Goal: Task Accomplishment & Management: Use online tool/utility

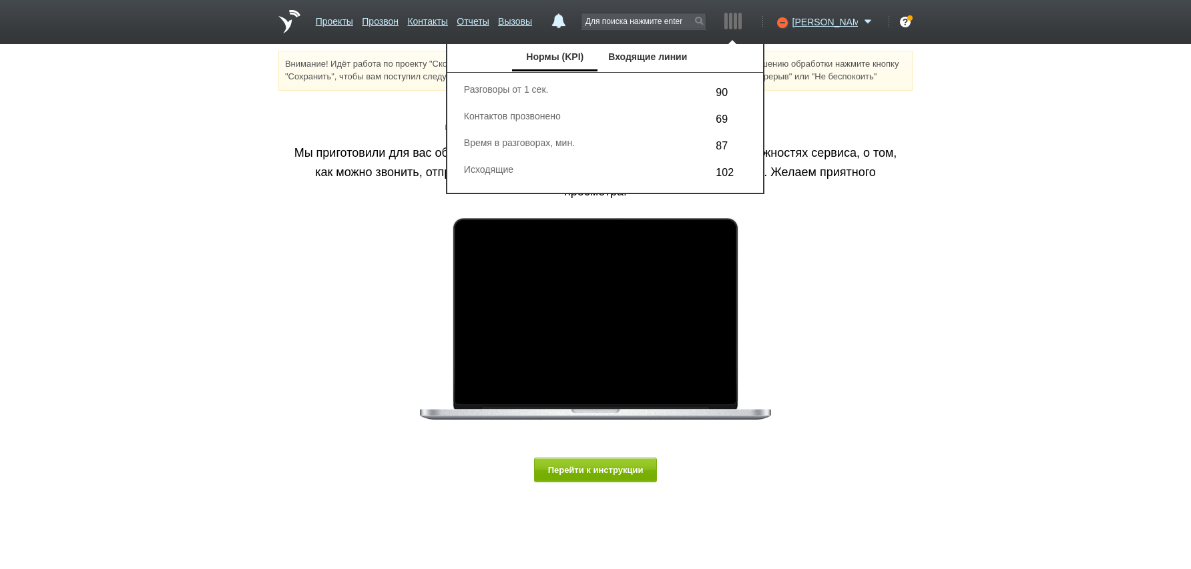
click at [895, 260] on div "Добро пожаловать в Скорозвон! Мы приготовили для вас обзорное видео о сервисе. …" at bounding box center [595, 318] width 634 height 435
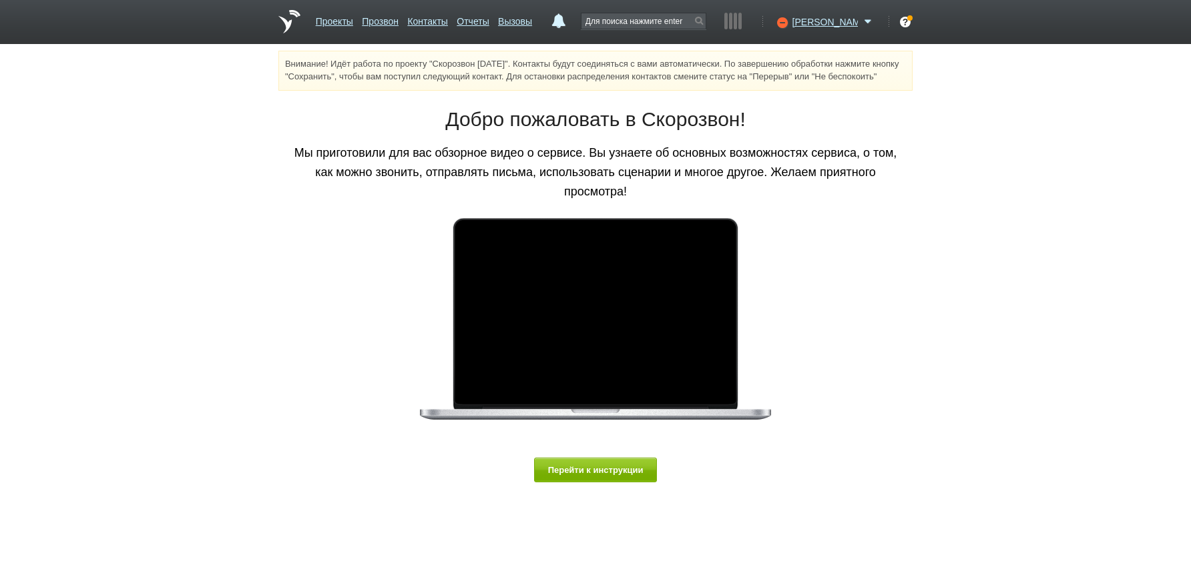
click at [1129, 235] on div "Внимание! Идёт работа по проекту "Скорозвон [DATE]". Контакты будут соединяться…" at bounding box center [595, 293] width 1191 height 485
click at [489, 22] on link "Отчеты" at bounding box center [473, 18] width 32 height 19
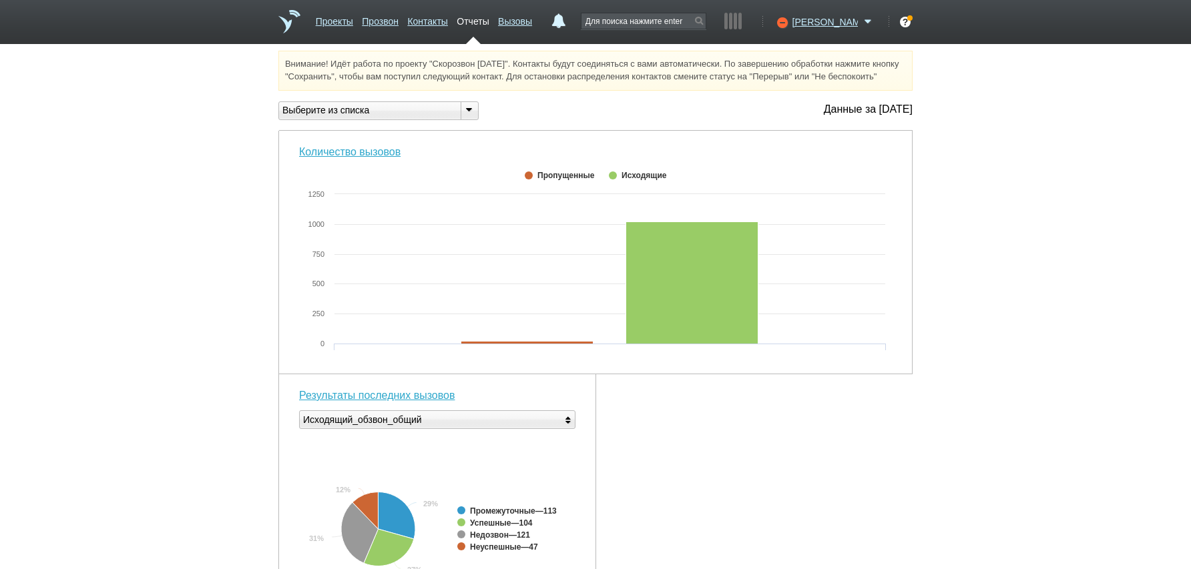
click at [405, 117] on div "Выберите из списка" at bounding box center [364, 110] width 171 height 14
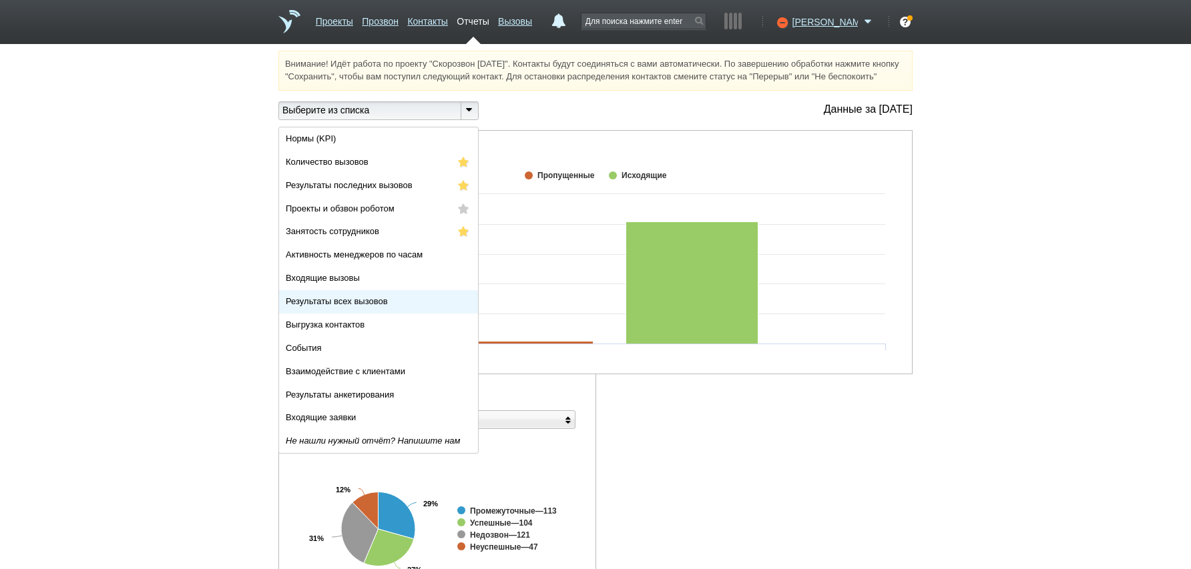
click at [349, 306] on span "Результаты всех вызовов" at bounding box center [337, 301] width 102 height 10
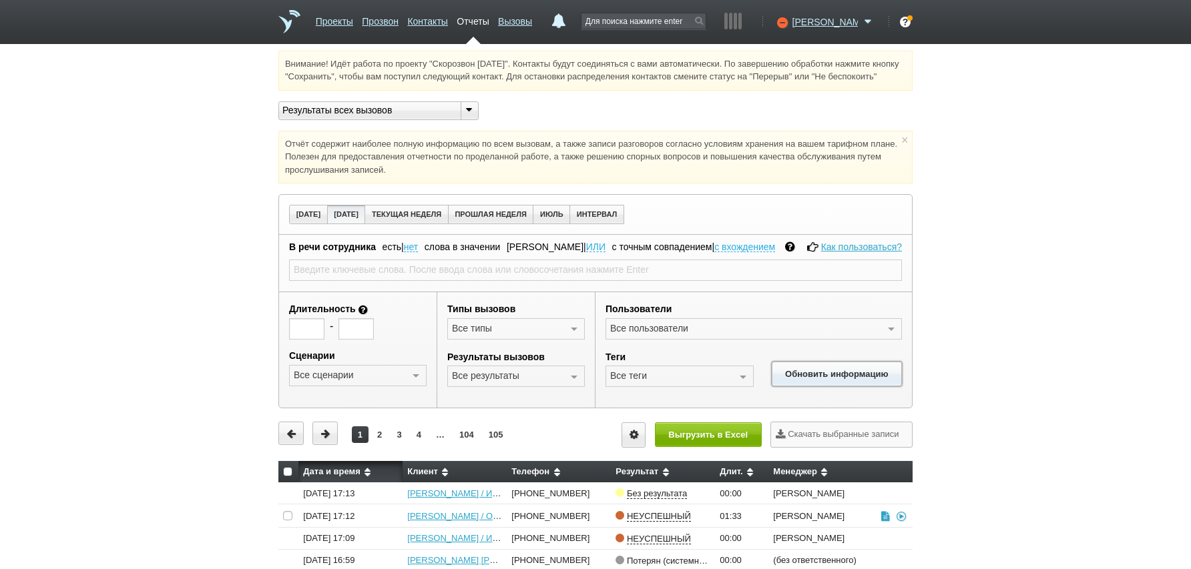
click at [843, 383] on button "Обновить информацию" at bounding box center [837, 374] width 130 height 25
click at [706, 447] on button "Выгрузить в Excel" at bounding box center [708, 435] width 107 height 25
click at [419, 117] on div "Результаты всех вызовов" at bounding box center [364, 110] width 171 height 14
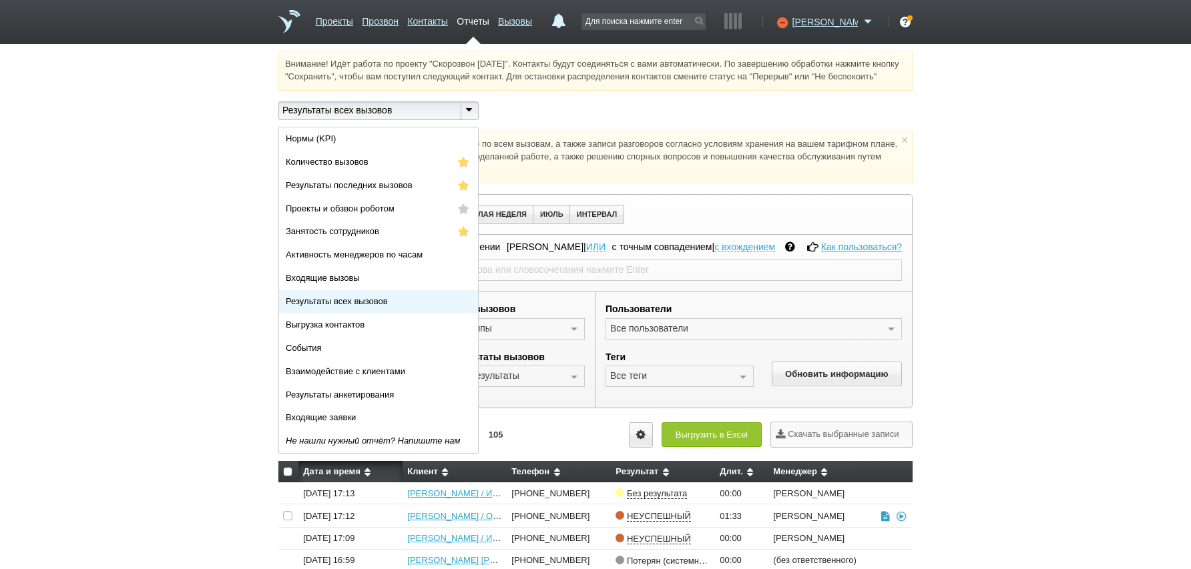
click at [362, 306] on span "Результаты всех вызовов" at bounding box center [337, 301] width 102 height 10
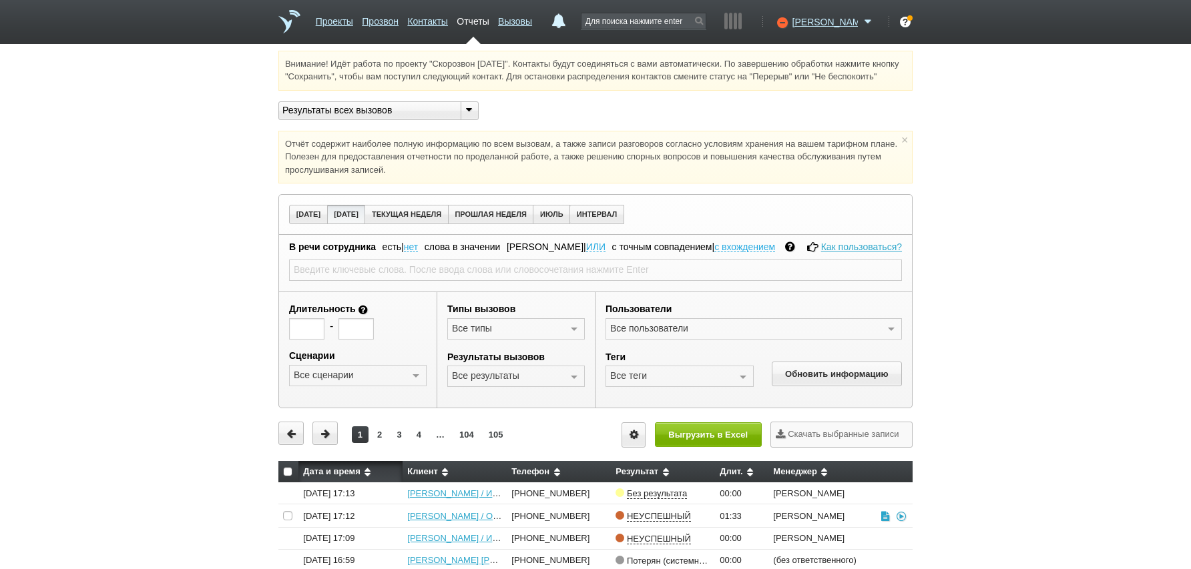
click at [1035, 323] on div "Внимание! Идёт работа по проекту "Скорозвон [DATE]". Контакты будут соединяться…" at bounding box center [595, 411] width 1191 height 720
click at [790, 20] on icon at bounding box center [781, 21] width 18 height 13
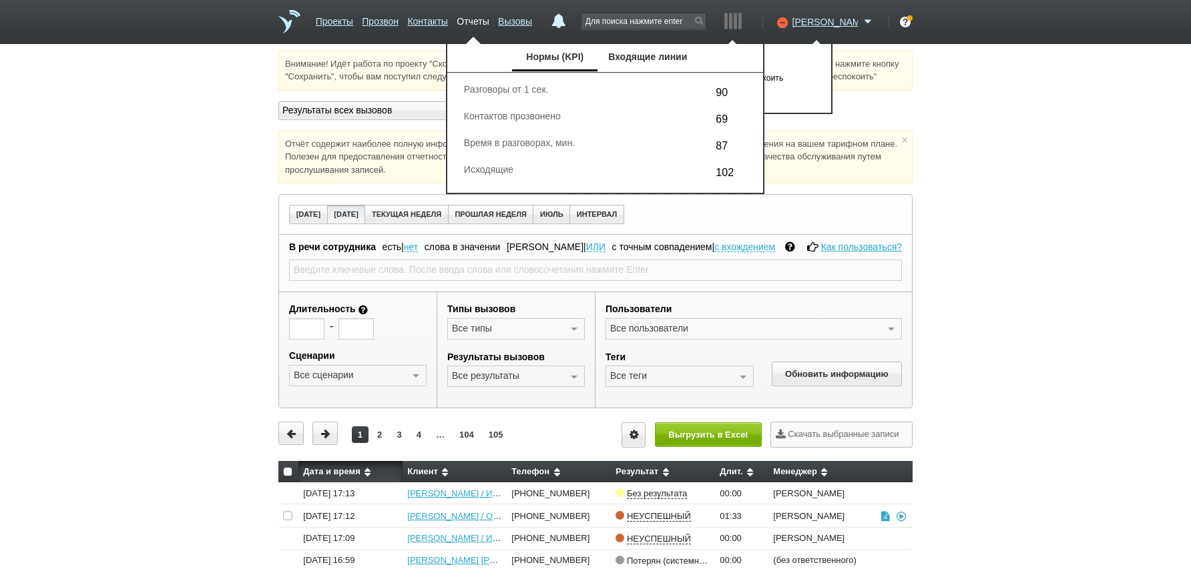
click at [763, 53] on ul "Нормы (KPI) Входящие линии" at bounding box center [605, 58] width 316 height 28
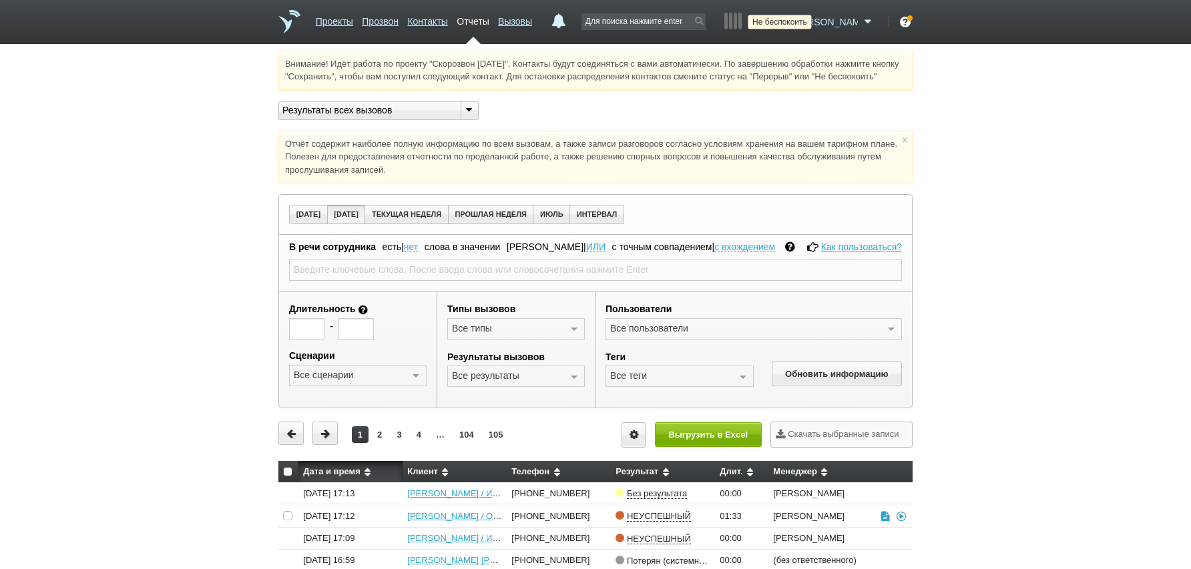
click at [790, 23] on icon at bounding box center [781, 21] width 18 height 13
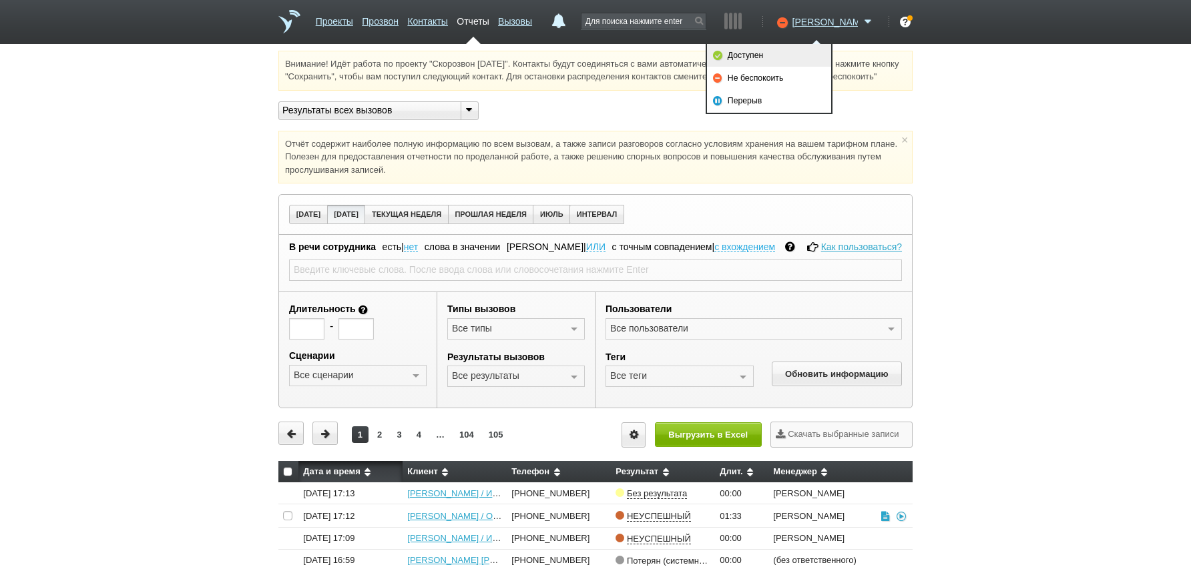
click at [780, 52] on link "Доступен" at bounding box center [769, 55] width 124 height 23
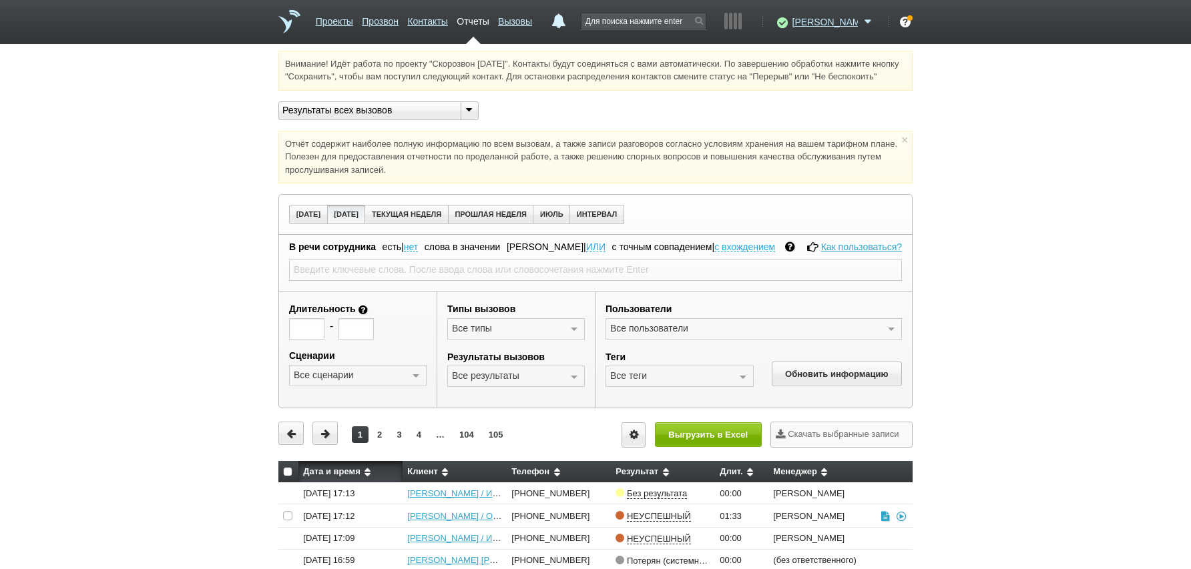
click at [1008, 312] on div "Внимание! Идёт работа по проекту "Скорозвон [DATE]". Контакты будут соединяться…" at bounding box center [595, 411] width 1191 height 720
click at [351, 117] on div "Результаты всех вызовов" at bounding box center [364, 110] width 171 height 14
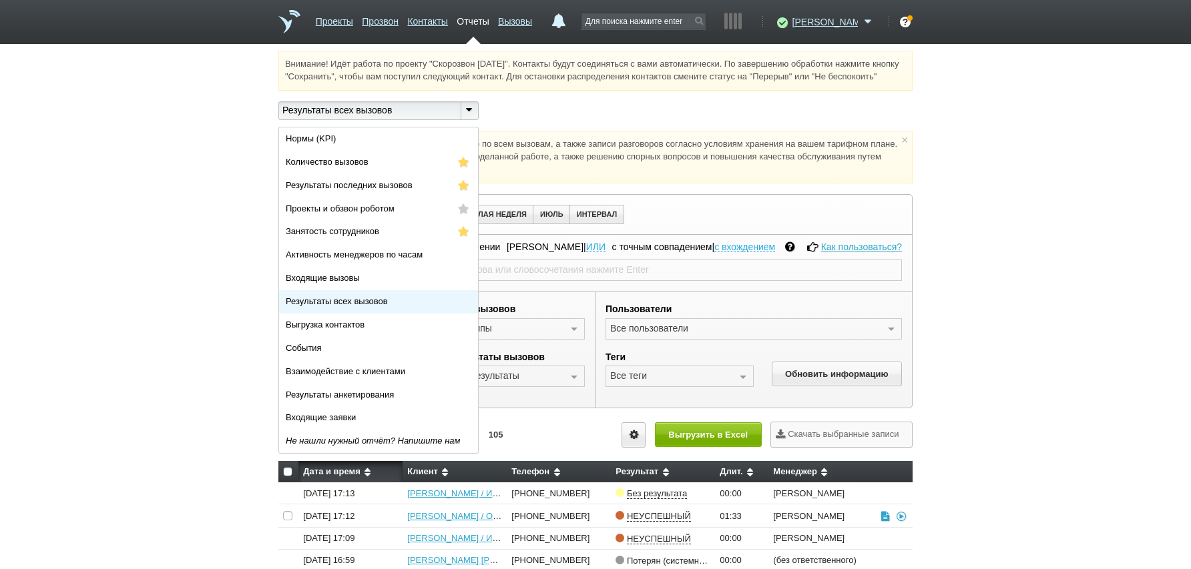
click at [352, 306] on span "Результаты всех вызовов" at bounding box center [337, 301] width 102 height 10
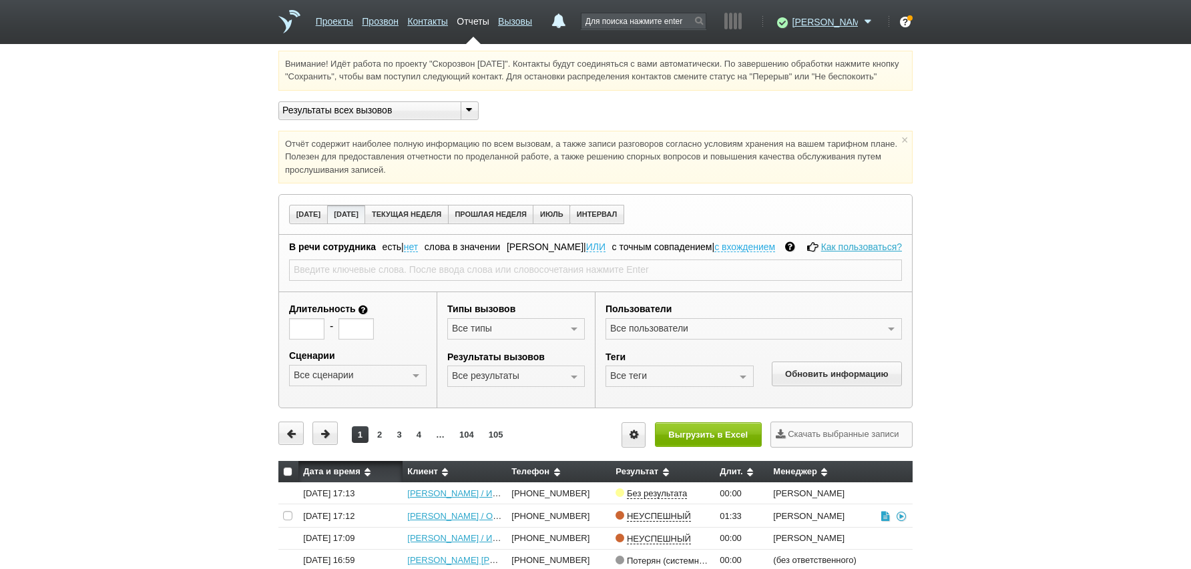
click at [366, 117] on div "Результаты всех вызовов" at bounding box center [364, 110] width 171 height 14
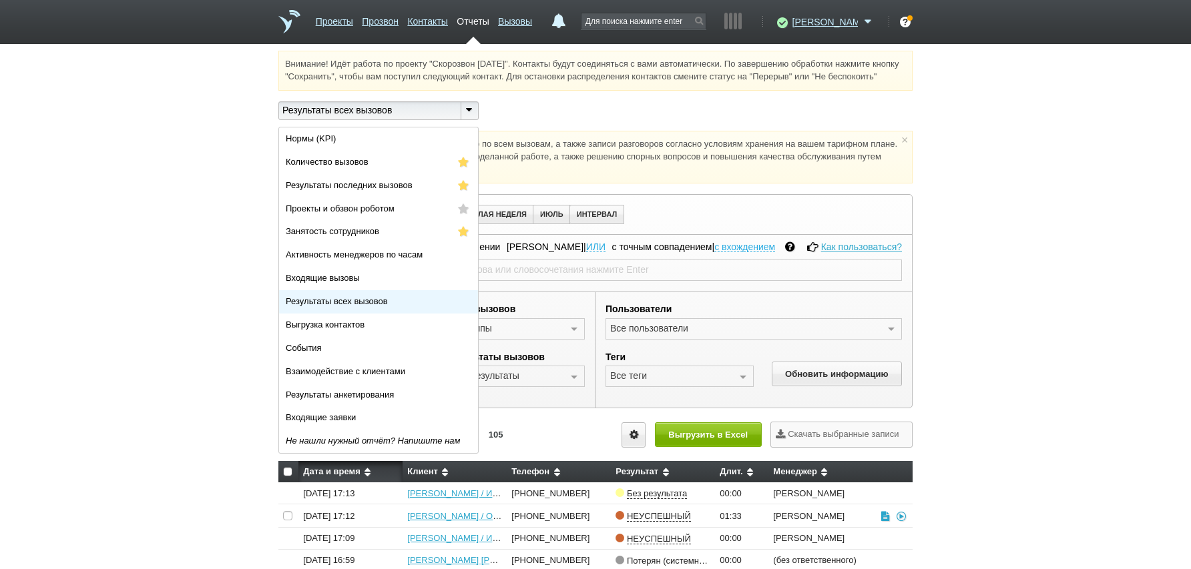
click at [338, 306] on span "Результаты всех вызовов" at bounding box center [337, 301] width 102 height 10
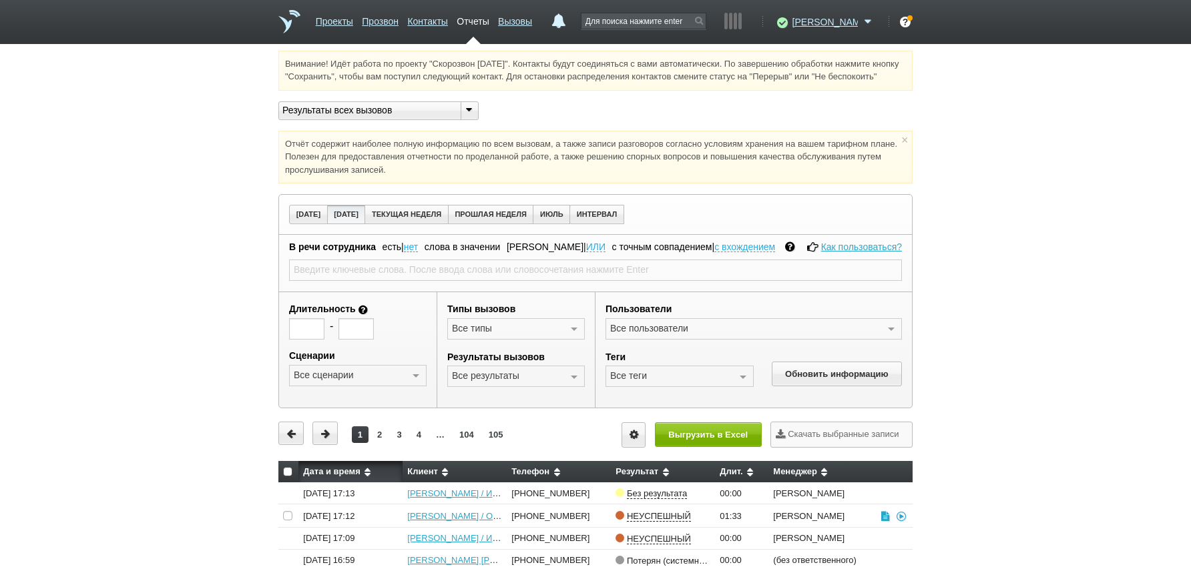
click at [405, 115] on div "Результаты всех вызовов" at bounding box center [378, 110] width 200 height 19
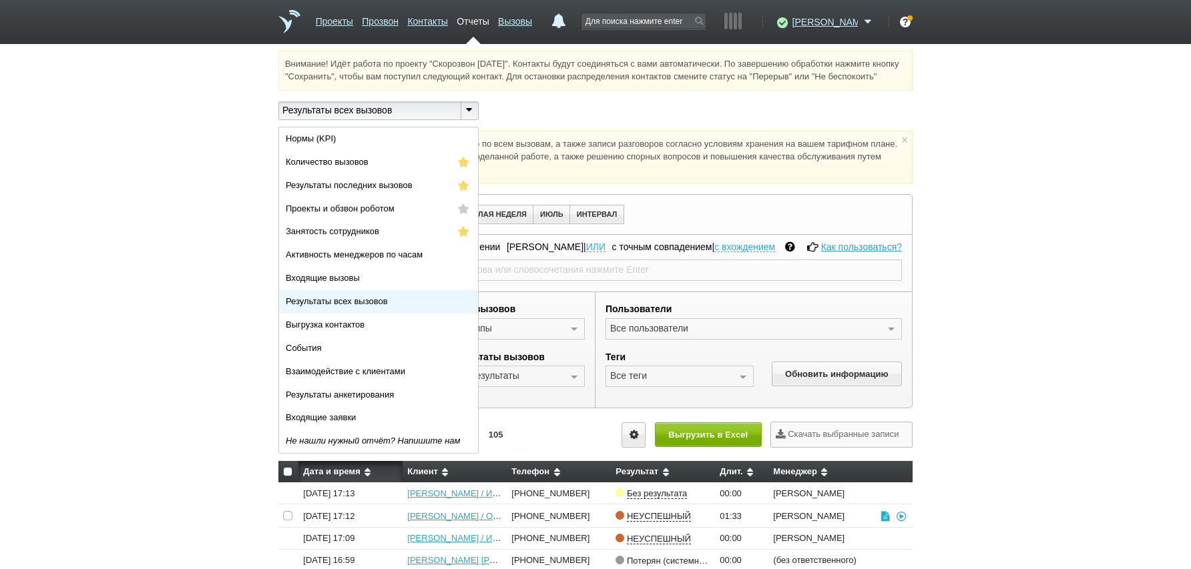
click at [351, 306] on span "Результаты всех вызовов" at bounding box center [337, 301] width 102 height 10
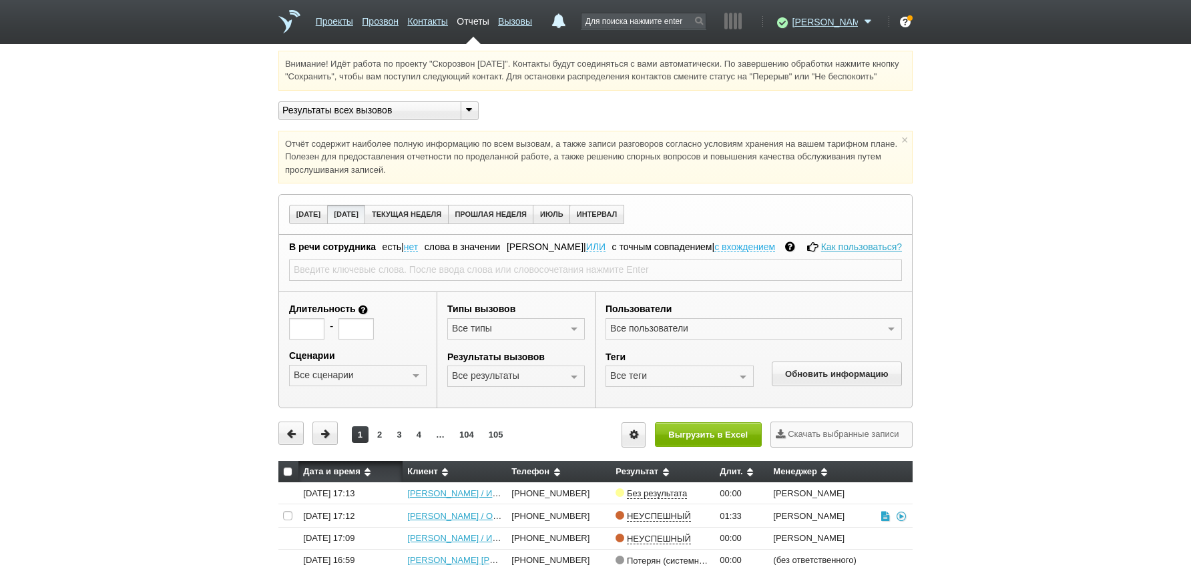
click at [1081, 318] on div "Внимание! Идёт работа по проекту "Скорозвон [DATE]". Контакты будут соединяться…" at bounding box center [595, 411] width 1191 height 720
click at [795, 387] on button "Обновить информацию" at bounding box center [837, 374] width 130 height 25
click at [1061, 283] on div "Внимание! Идёт работа по проекту "Скорозвон [DATE]". Контакты будут соединяться…" at bounding box center [595, 411] width 1191 height 720
click at [841, 382] on button "Обновить информацию" at bounding box center [837, 374] width 130 height 25
drag, startPoint x: 993, startPoint y: 380, endPoint x: 937, endPoint y: 395, distance: 58.0
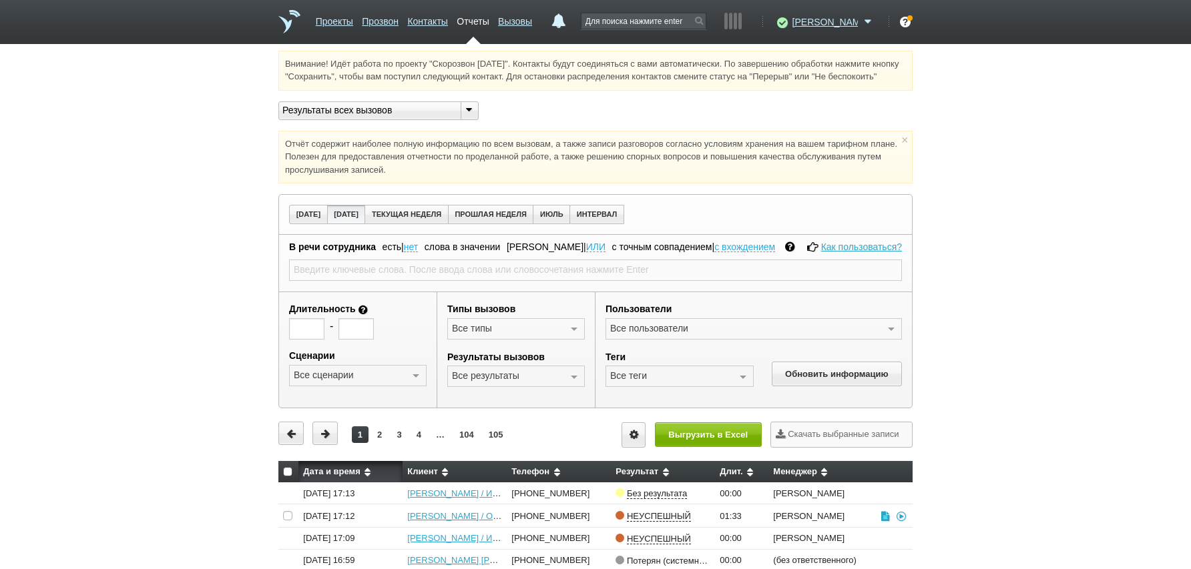
click at [993, 380] on div "Внимание! Идёт работа по проекту "Скорозвон [DATE]". Контакты будут соединяться…" at bounding box center [595, 411] width 1191 height 720
click at [802, 387] on button "Обновить информацию" at bounding box center [837, 374] width 130 height 25
click at [708, 446] on button "Выгрузить в Excel" at bounding box center [708, 435] width 107 height 25
click at [1010, 367] on div "Внимание! Идёт работа по проекту "Скорозвон [DATE]". Контакты будут соединяться…" at bounding box center [595, 411] width 1191 height 720
click at [372, 117] on div "Результаты всех вызовов" at bounding box center [364, 110] width 171 height 14
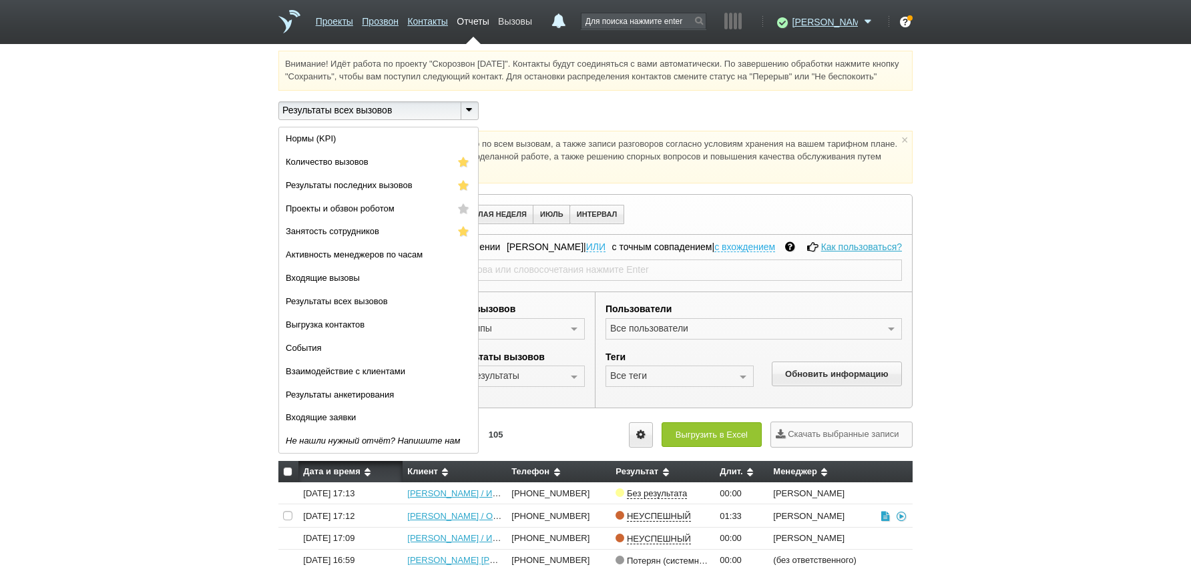
click at [532, 21] on link "Вызовы" at bounding box center [515, 18] width 34 height 19
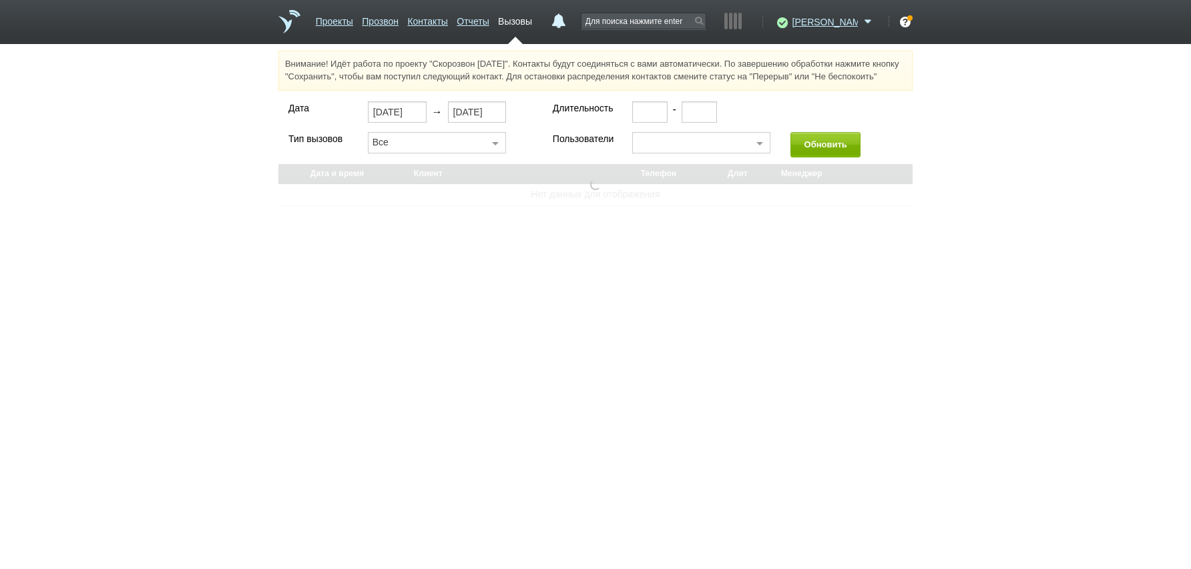
select select "30"
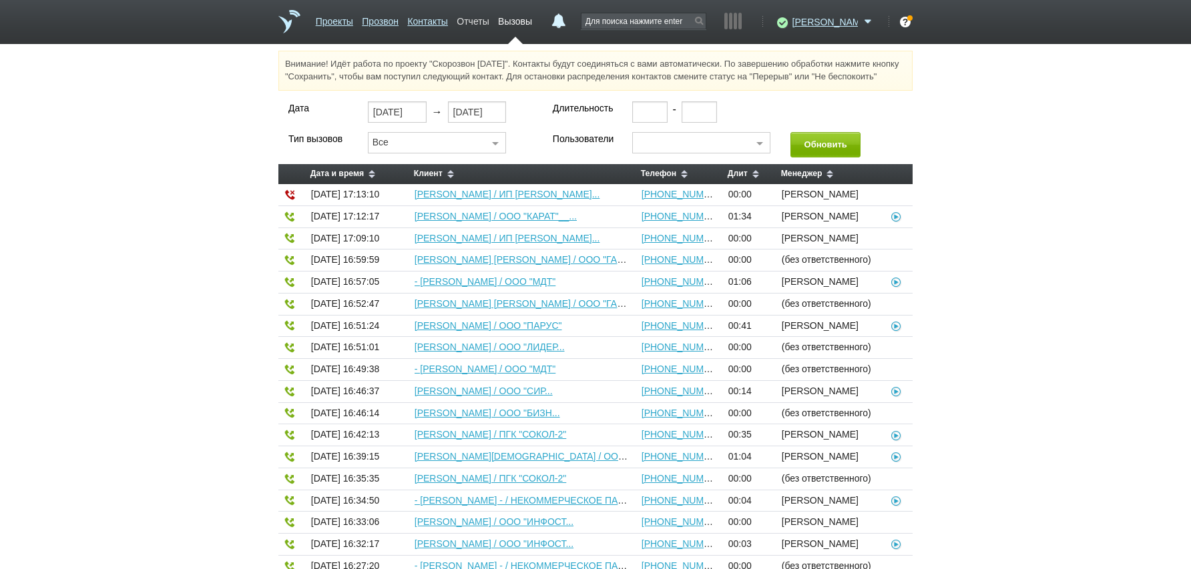
click at [489, 19] on link "Отчеты" at bounding box center [473, 18] width 32 height 19
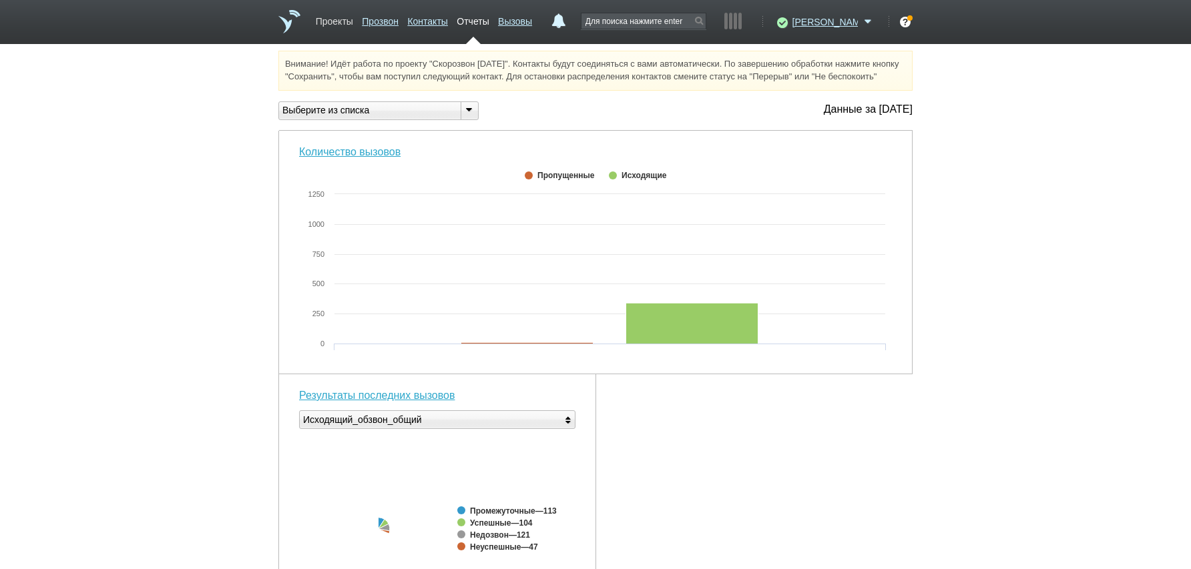
click at [344, 20] on link "Проекты" at bounding box center [334, 18] width 37 height 19
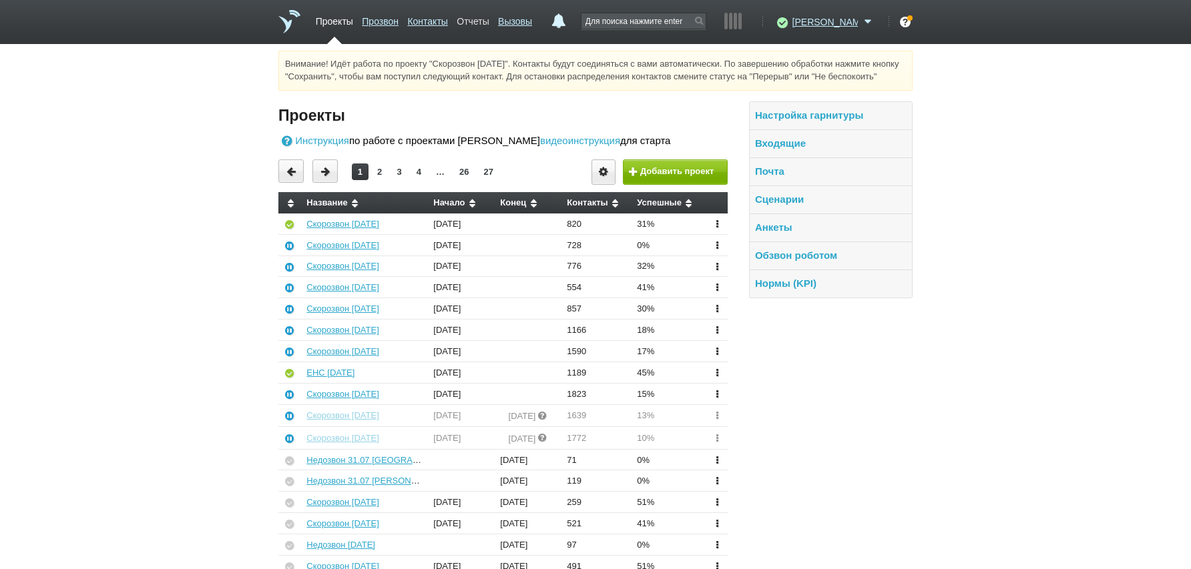
click at [489, 23] on link "Отчеты" at bounding box center [473, 18] width 32 height 19
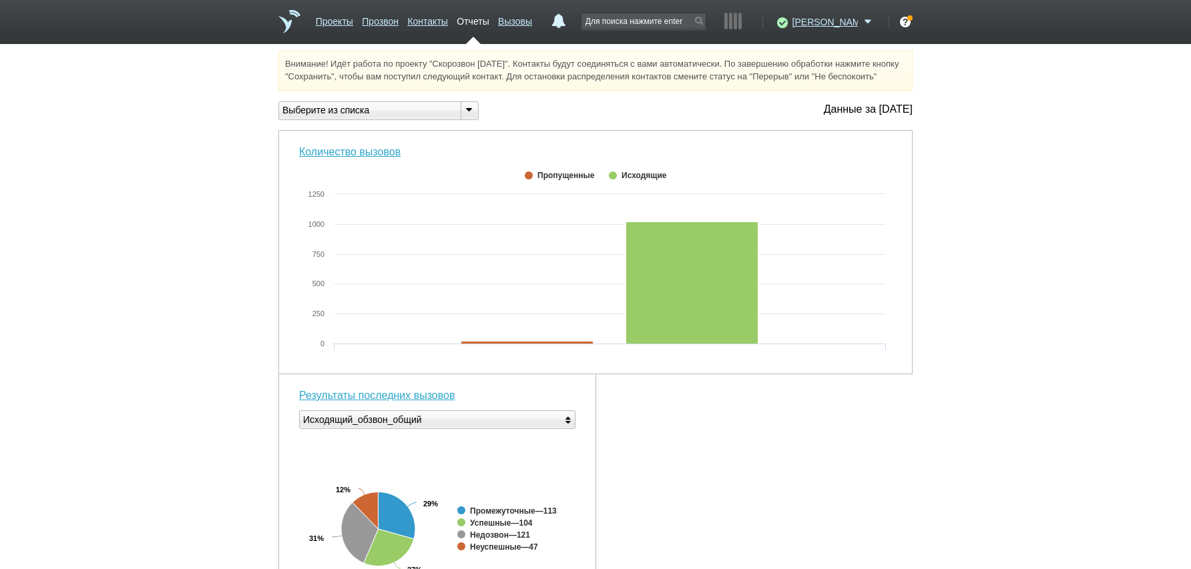
click at [449, 115] on div "Выберите из списка" at bounding box center [378, 110] width 200 height 19
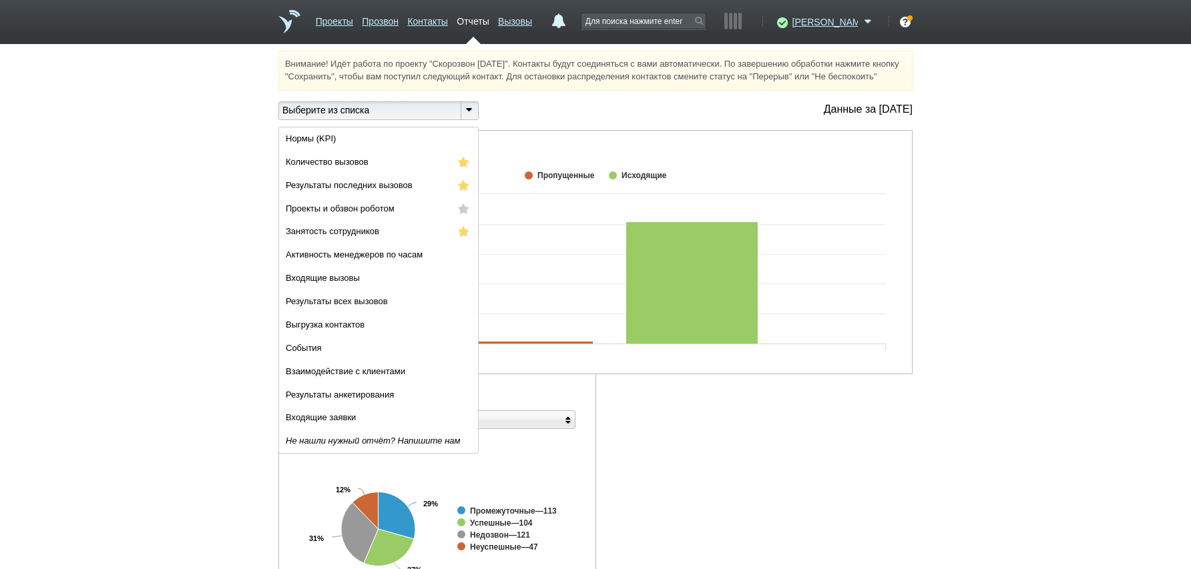
click at [844, 526] on div "Количество вызовов Created with Highcharts 5.0.11 0 250 500 750 1000 1250 Вызов…" at bounding box center [595, 542] width 634 height 823
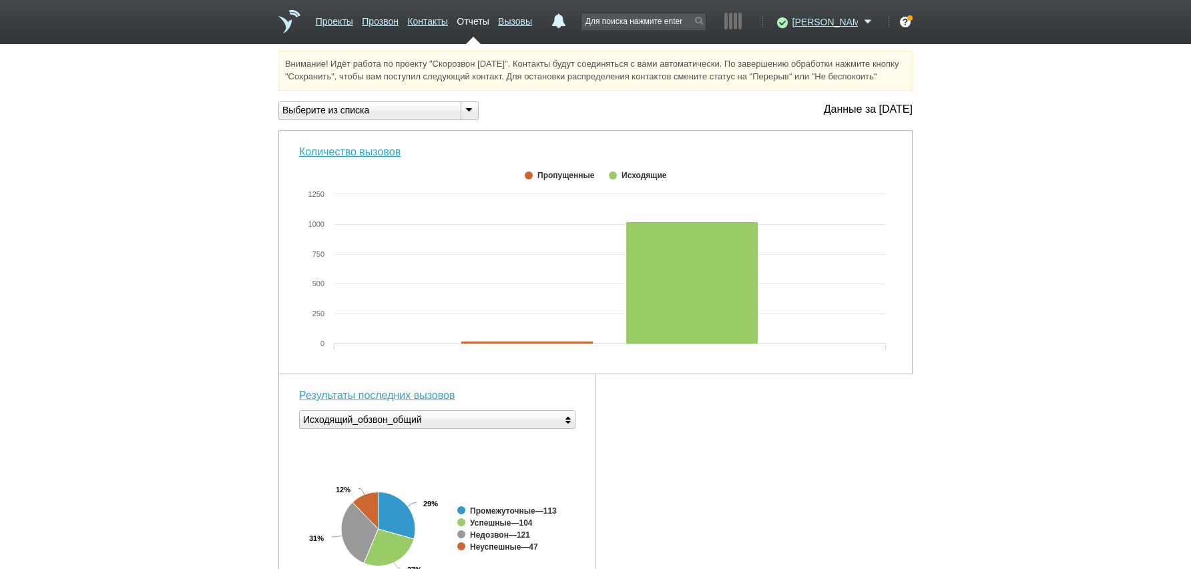
click at [466, 113] on div "Внимание! Идёт работа по проекту "Скорозвон [DATE]". Контакты будут соединяться…" at bounding box center [595, 514] width 1191 height 927
click at [467, 116] on div at bounding box center [469, 110] width 17 height 17
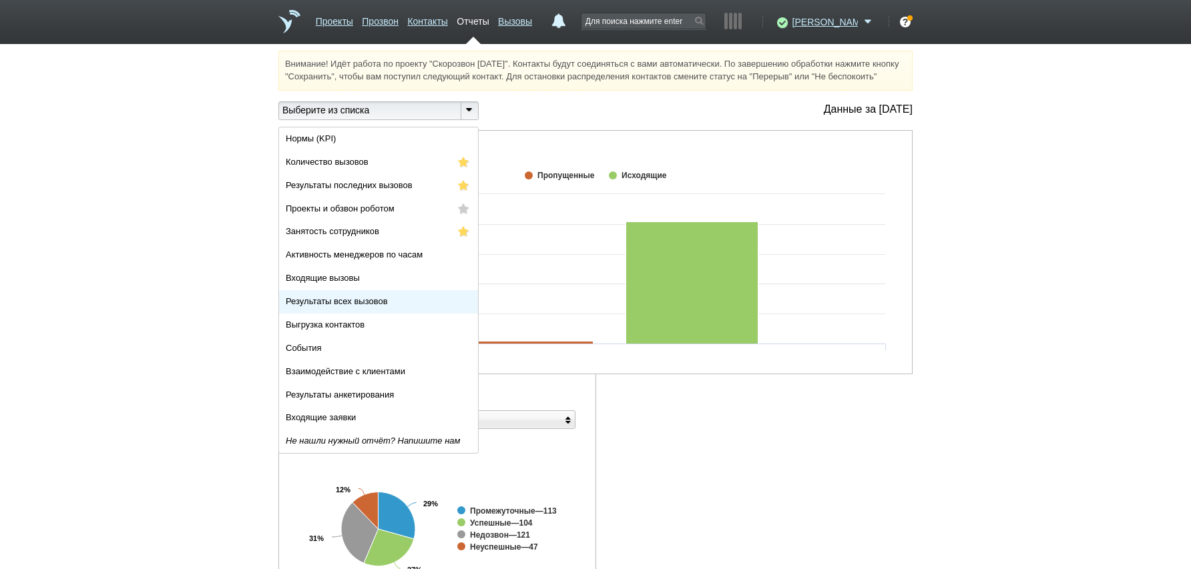
click at [349, 306] on span "Результаты всех вызовов" at bounding box center [337, 301] width 102 height 10
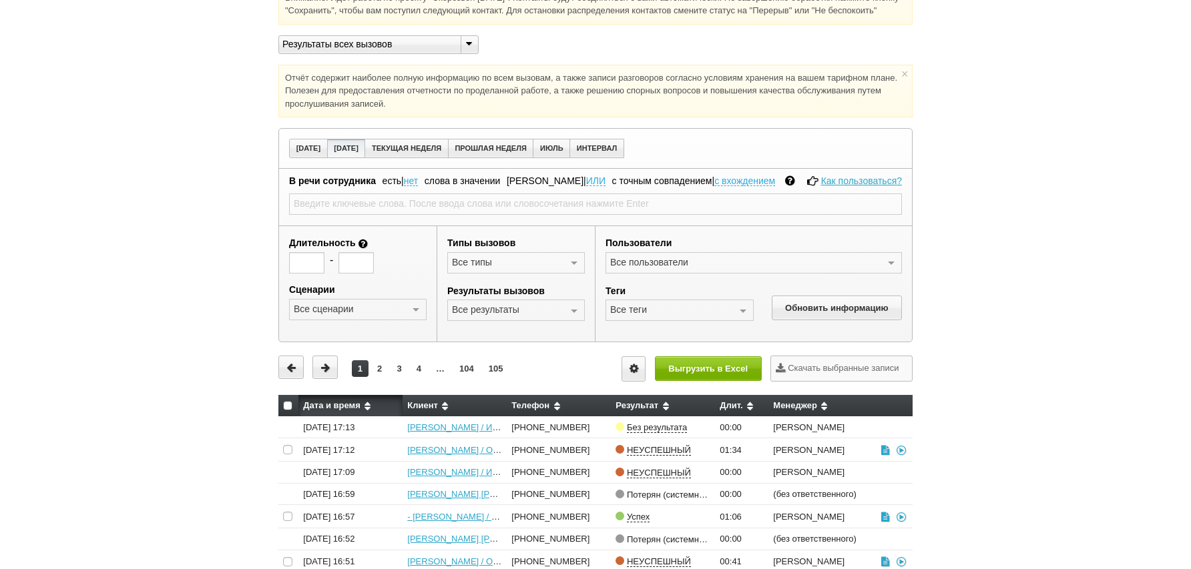
scroll to position [67, 0]
click at [626, 373] on icon at bounding box center [633, 368] width 15 height 10
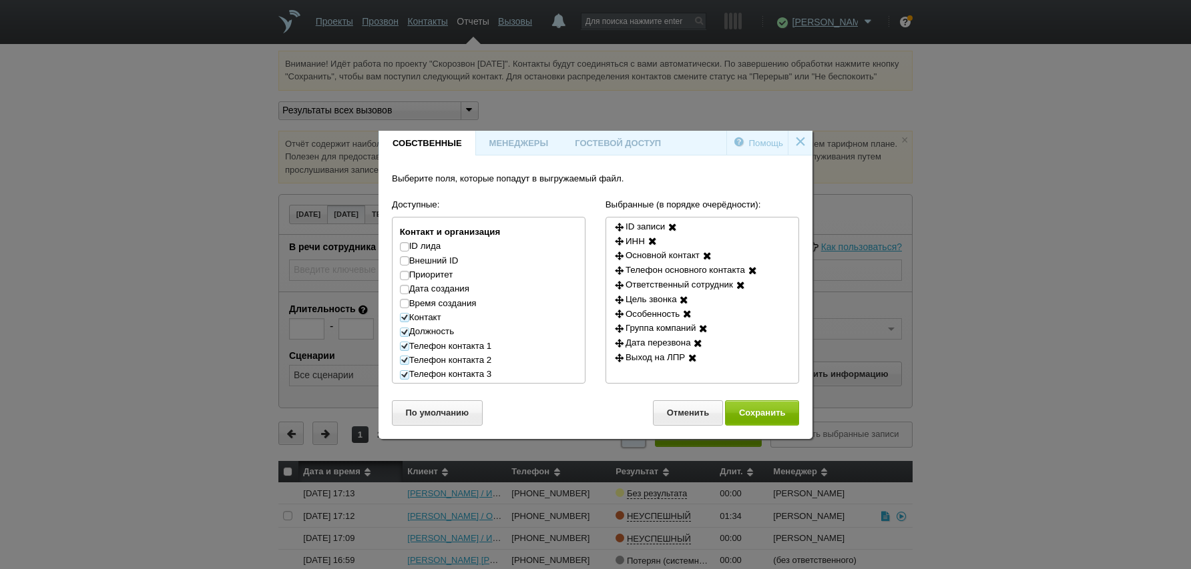
scroll to position [214, 0]
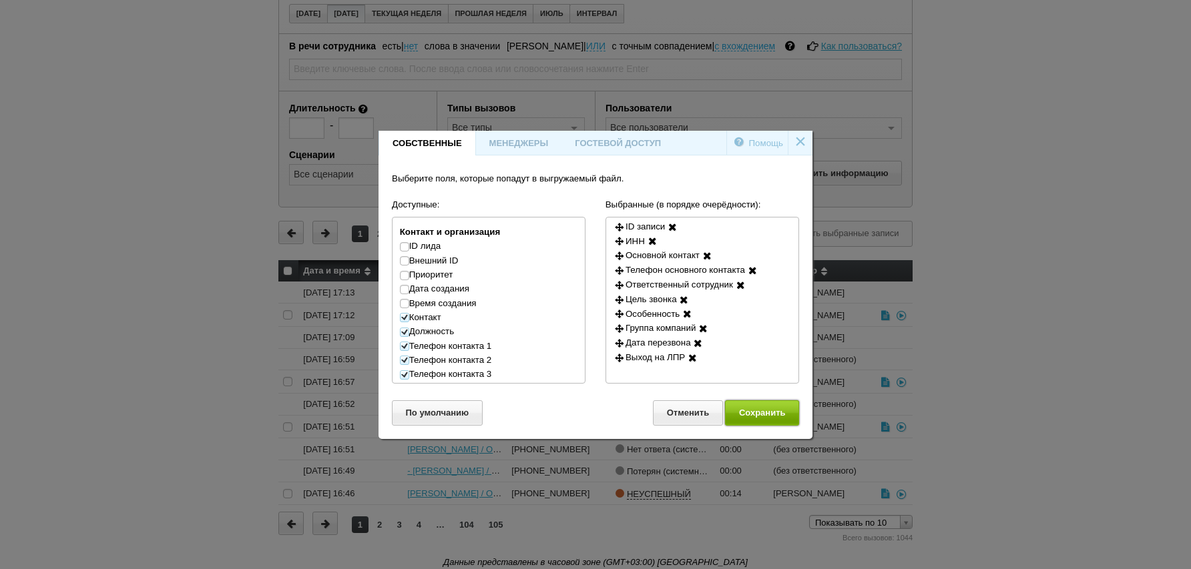
click at [763, 422] on button "Сохранить" at bounding box center [762, 413] width 74 height 25
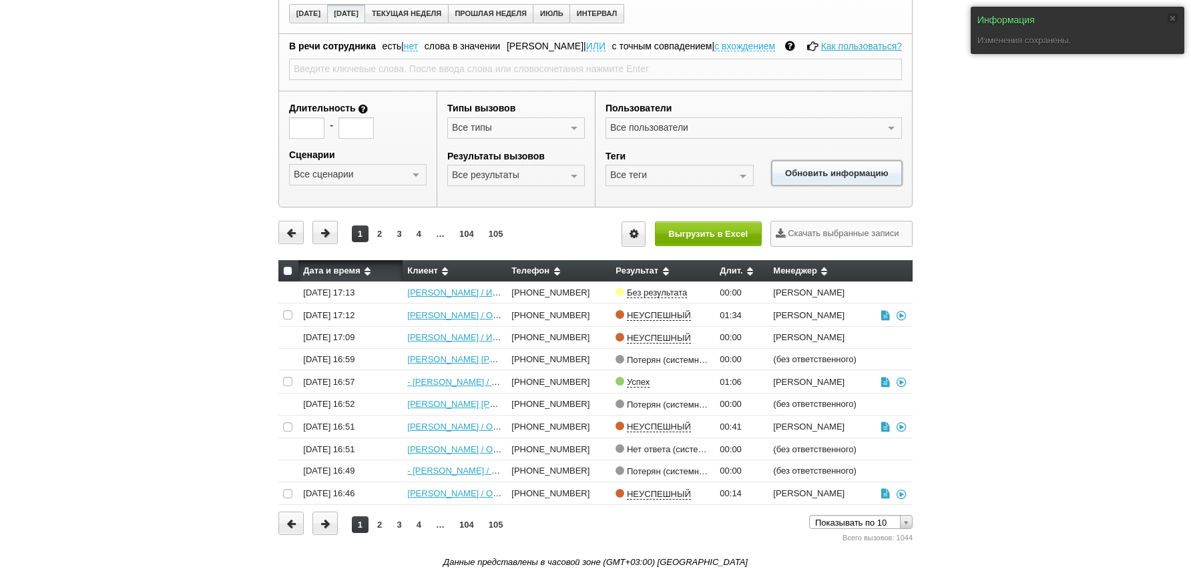
click at [828, 182] on button "Обновить информацию" at bounding box center [837, 173] width 130 height 25
click at [719, 241] on button "Выгрузить в Excel" at bounding box center [708, 234] width 107 height 25
click at [1011, 296] on div "Информация Изменения сохранены. Внимание! Идёт работа по проекту "Скорозвон [DA…" at bounding box center [595, 210] width 1191 height 720
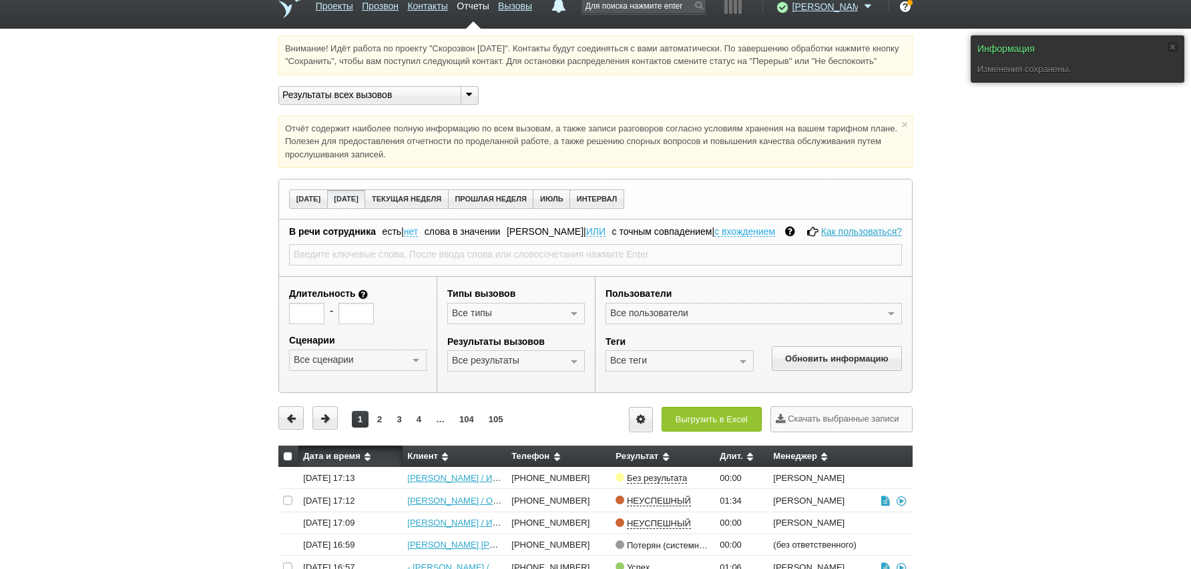
scroll to position [0, 0]
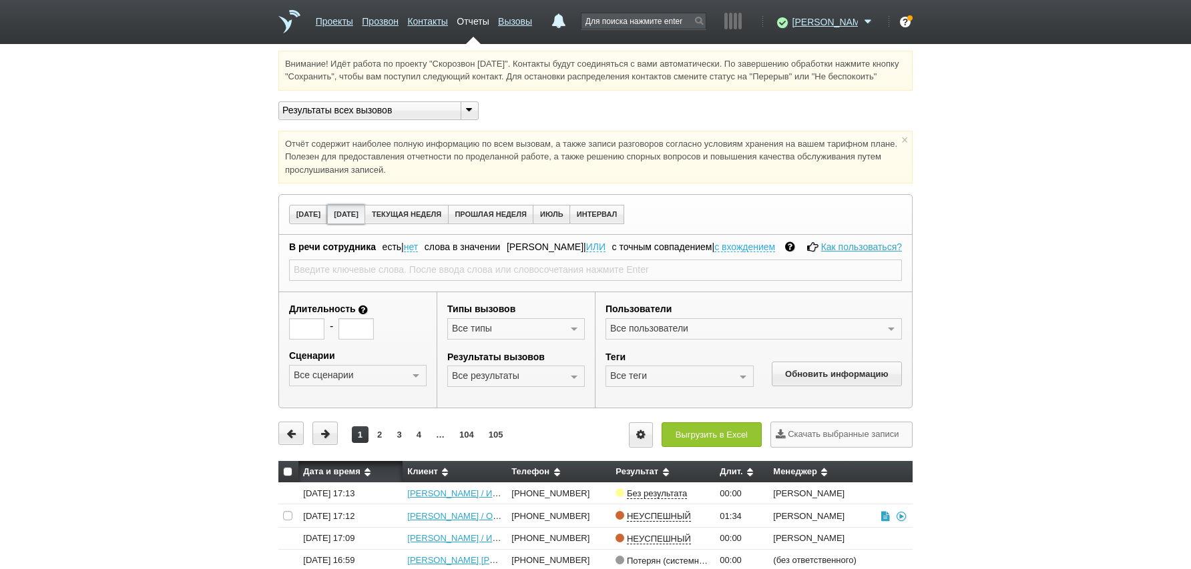
click at [345, 224] on button "[DATE]" at bounding box center [346, 214] width 39 height 19
click at [838, 387] on button "Обновить информацию" at bounding box center [837, 374] width 130 height 25
drag, startPoint x: 1172, startPoint y: 321, endPoint x: 1137, endPoint y: 307, distance: 38.1
click at [1163, 322] on div "Внимание! Идёт работа по проекту "Скорозвон [DATE]". Контакты будут соединяться…" at bounding box center [595, 411] width 1191 height 720
click at [1154, 332] on div "Внимание! Идёт работа по проекту "Скорозвон [DATE]". Контакты будут соединяться…" at bounding box center [595, 411] width 1191 height 720
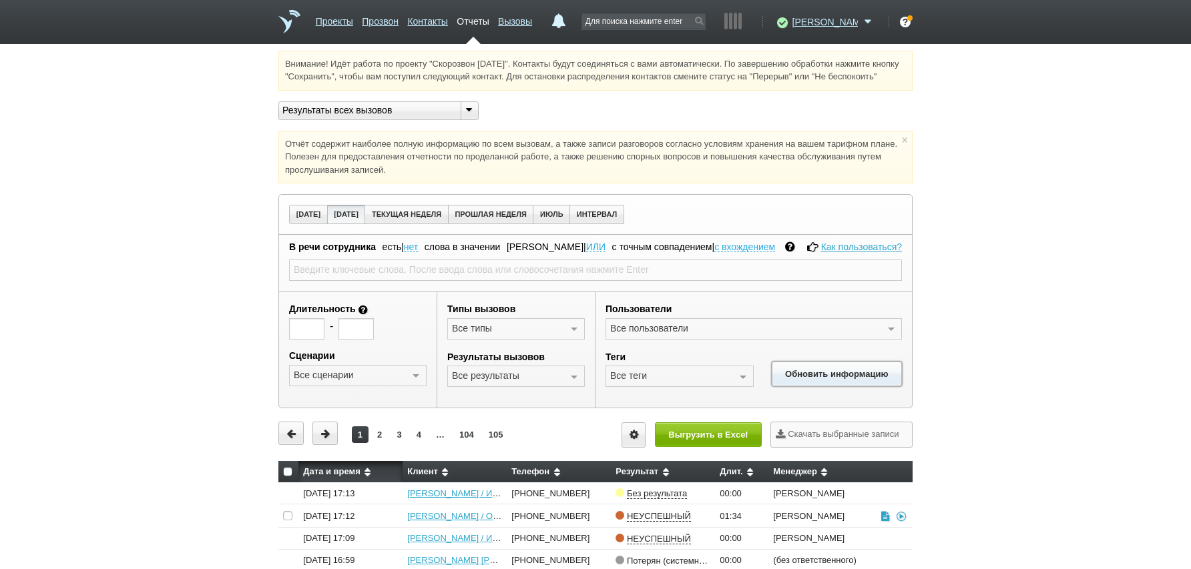
click at [822, 376] on button "Обновить информацию" at bounding box center [837, 374] width 130 height 25
click at [732, 447] on button "Выгрузить в Excel" at bounding box center [708, 435] width 107 height 25
click at [722, 448] on div "Выгрузить в Excel Скачать выбранные записи" at bounding box center [753, 435] width 317 height 26
click at [341, 120] on div "Результаты всех вызовов" at bounding box center [378, 110] width 200 height 19
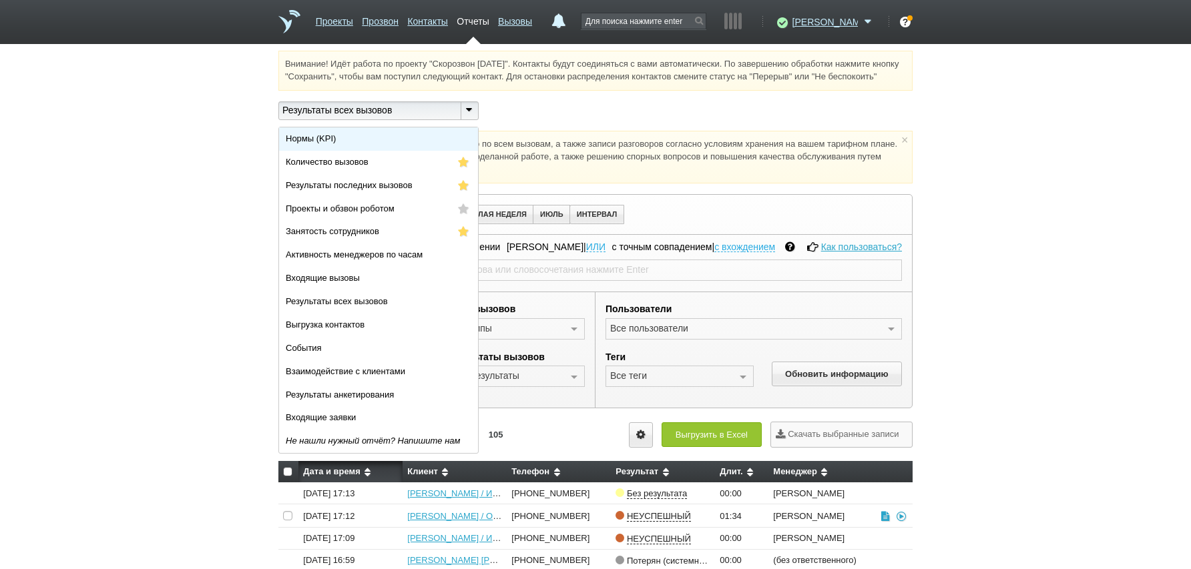
drag, startPoint x: 341, startPoint y: 126, endPoint x: 333, endPoint y: 153, distance: 27.9
click at [333, 144] on span "Нормы (KPI)" at bounding box center [311, 139] width 50 height 10
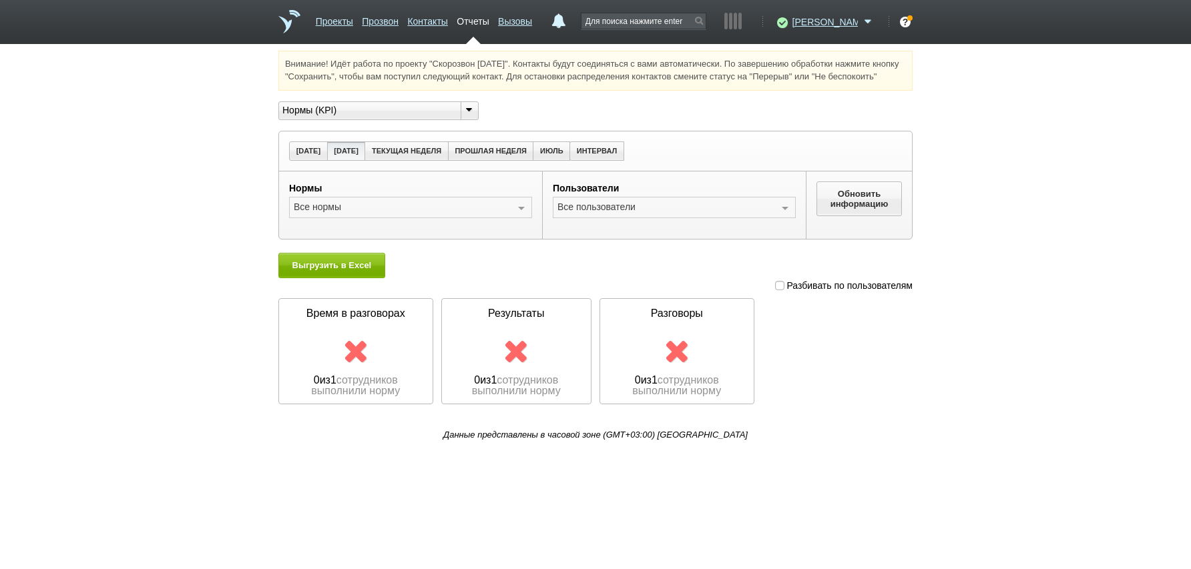
click at [336, 117] on div "Нормы (KPI)" at bounding box center [364, 110] width 171 height 14
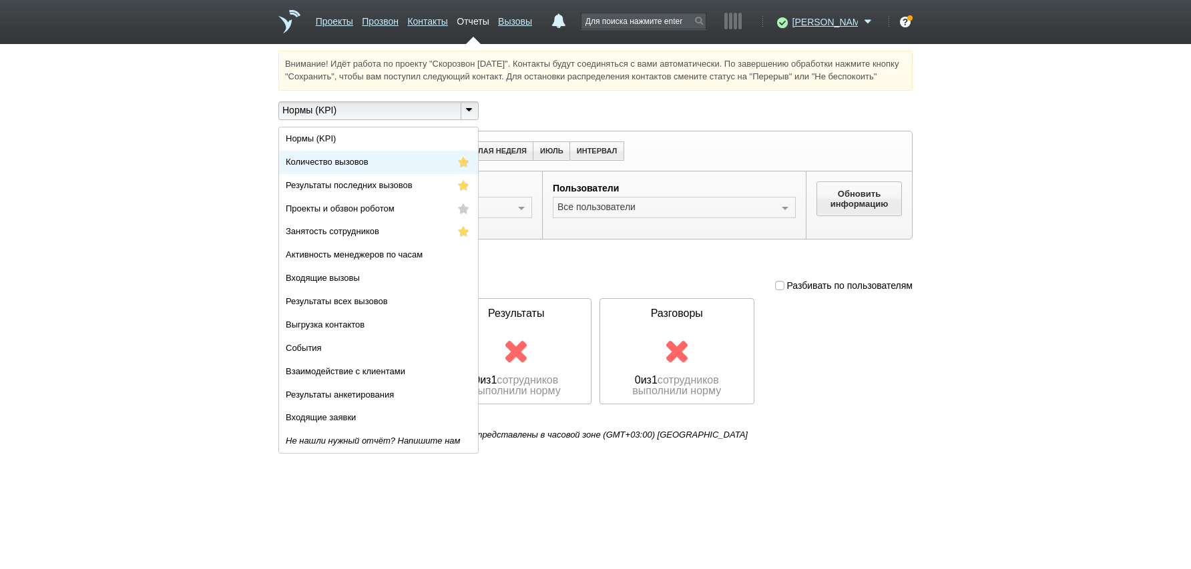
click at [343, 167] on span "Количество вызовов" at bounding box center [327, 162] width 83 height 10
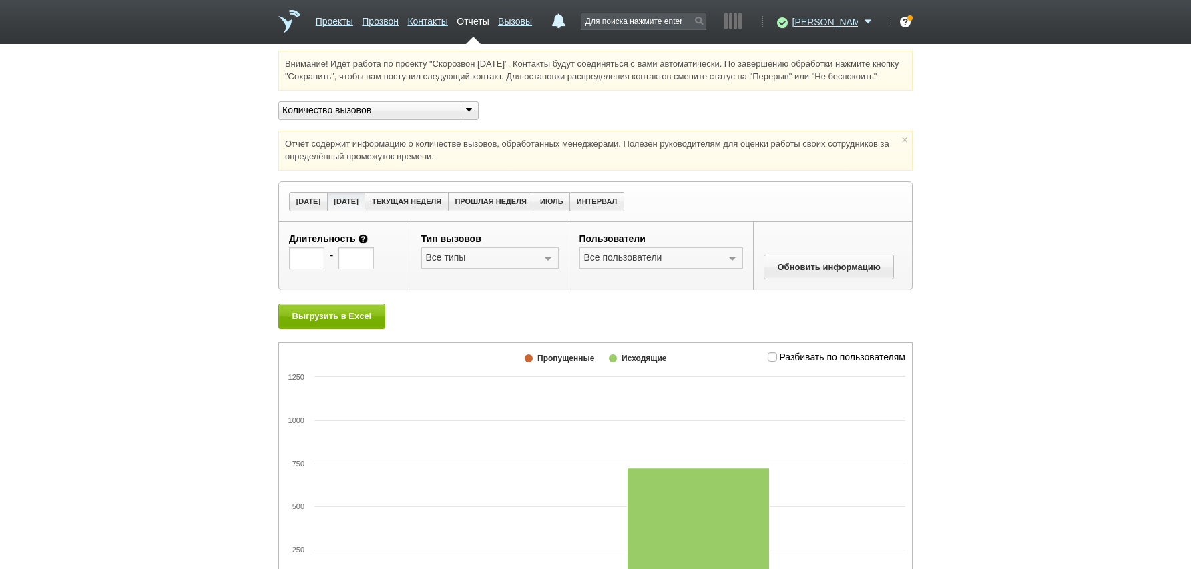
click at [346, 117] on div "Количество вызовов" at bounding box center [364, 110] width 171 height 14
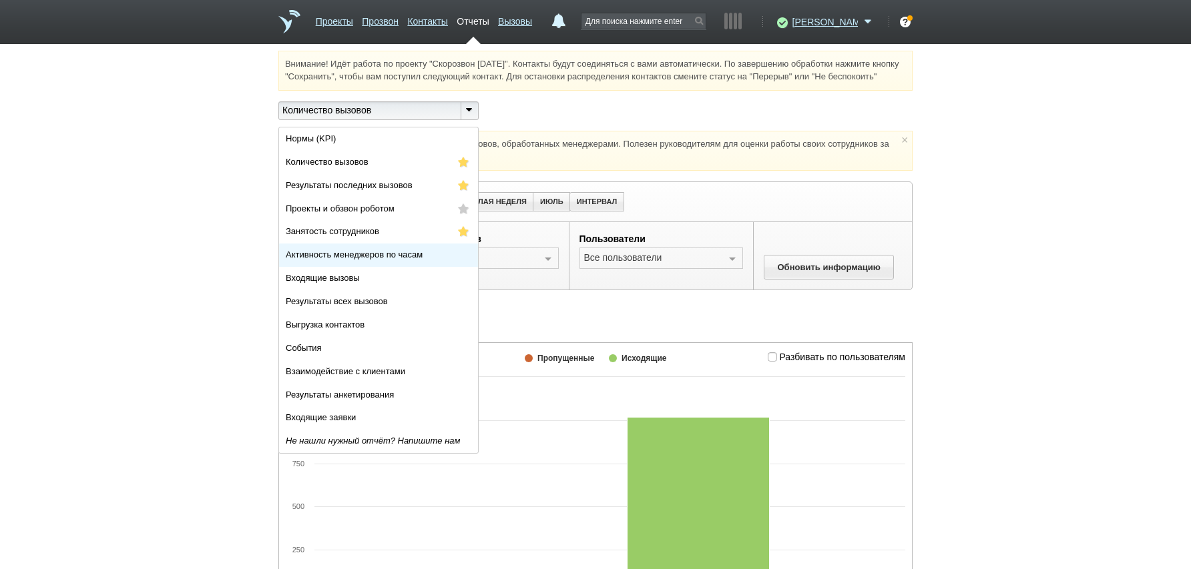
click at [364, 267] on li "Активность менеджеров по часам" at bounding box center [378, 255] width 199 height 23
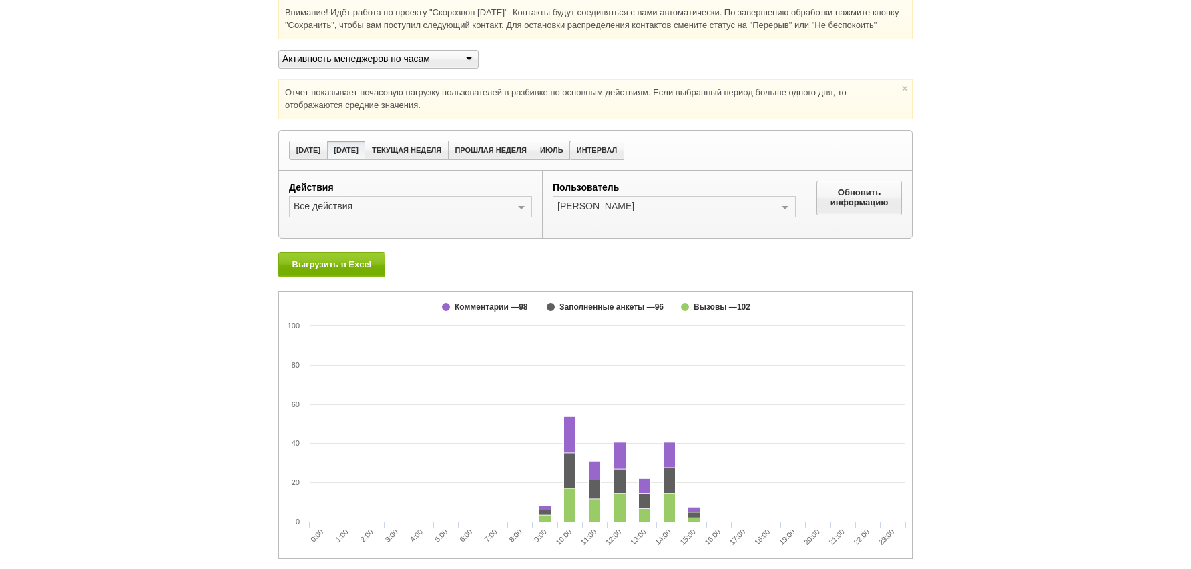
scroll to position [78, 0]
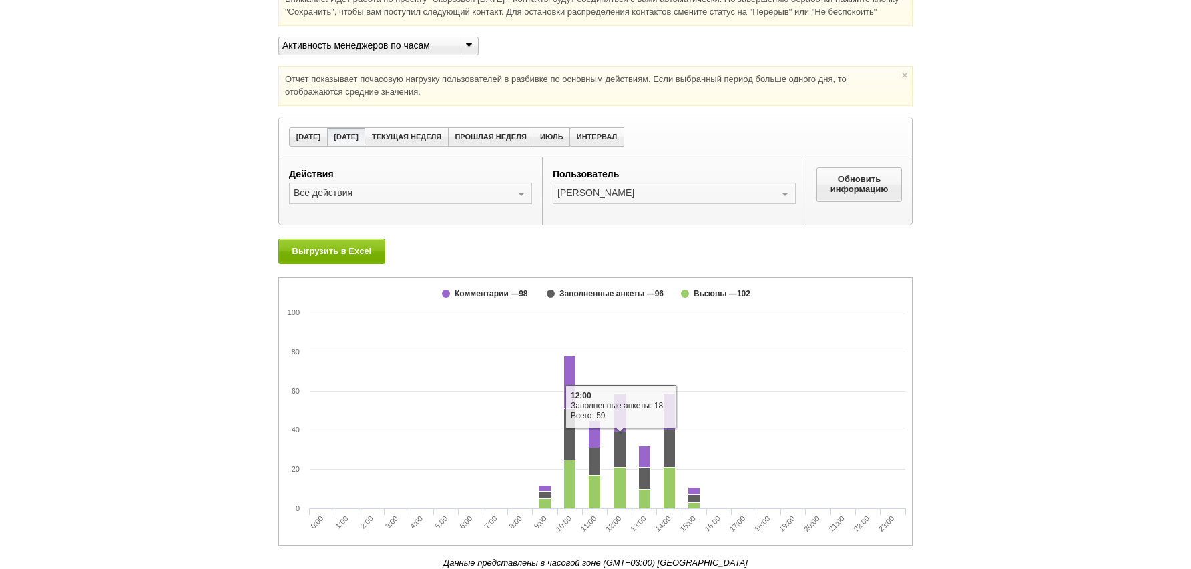
click at [1047, 405] on div "Внимание! Идёт работа по проекту "Скорозвон [DATE]". Контакты будут соединяться…" at bounding box center [595, 277] width 1191 height 583
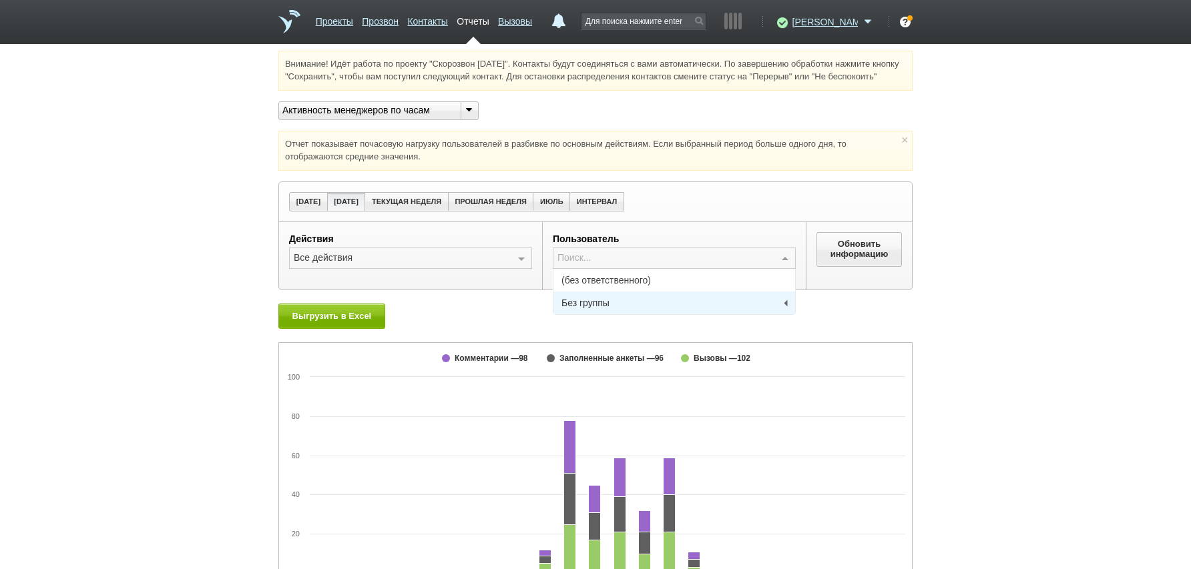
click at [672, 308] on div "Без группы" at bounding box center [674, 302] width 226 height 9
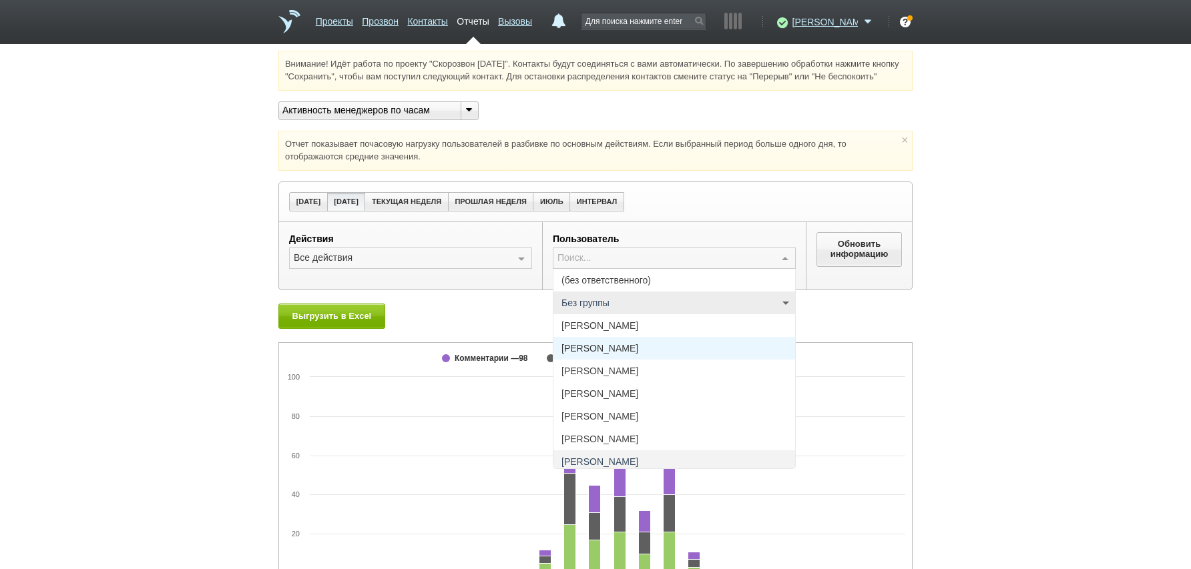
click at [644, 360] on span "[PERSON_NAME]" at bounding box center [674, 348] width 242 height 23
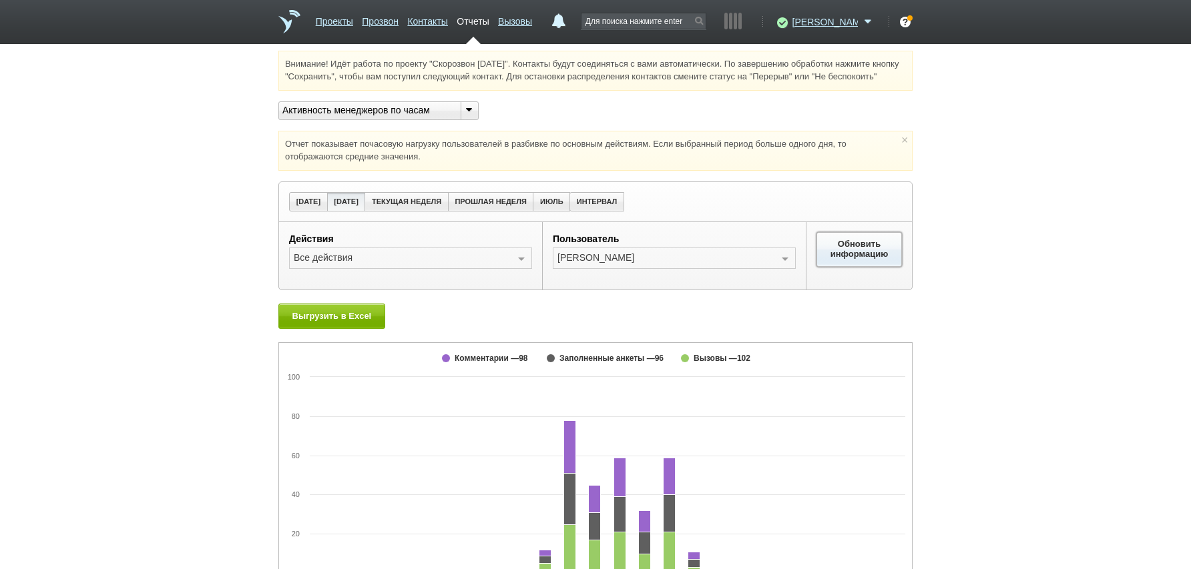
click at [859, 266] on button "Обновить информацию" at bounding box center [858, 249] width 85 height 35
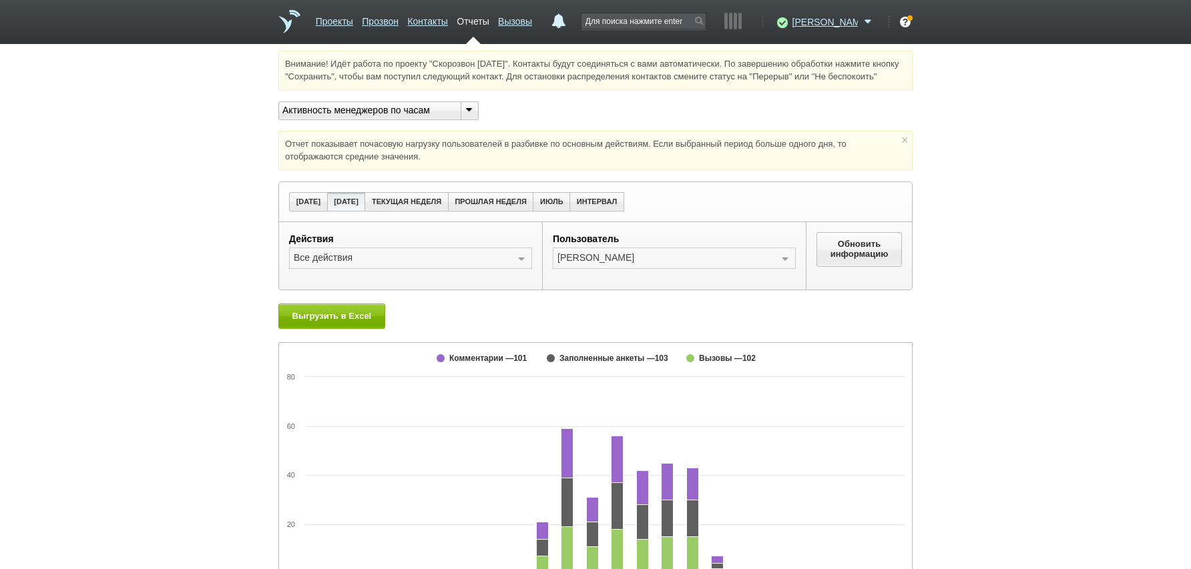
click at [1128, 391] on div "Внимание! Идёт работа по проекту "Скорозвон [DATE]". Контакты будут соединяться…" at bounding box center [595, 342] width 1191 height 583
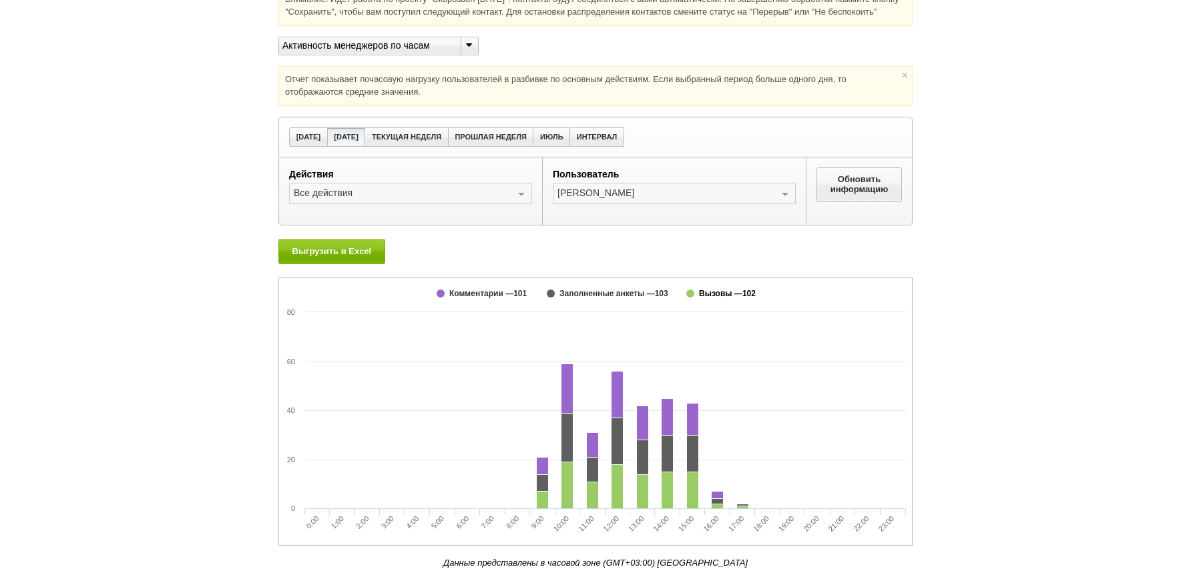
scroll to position [78, 0]
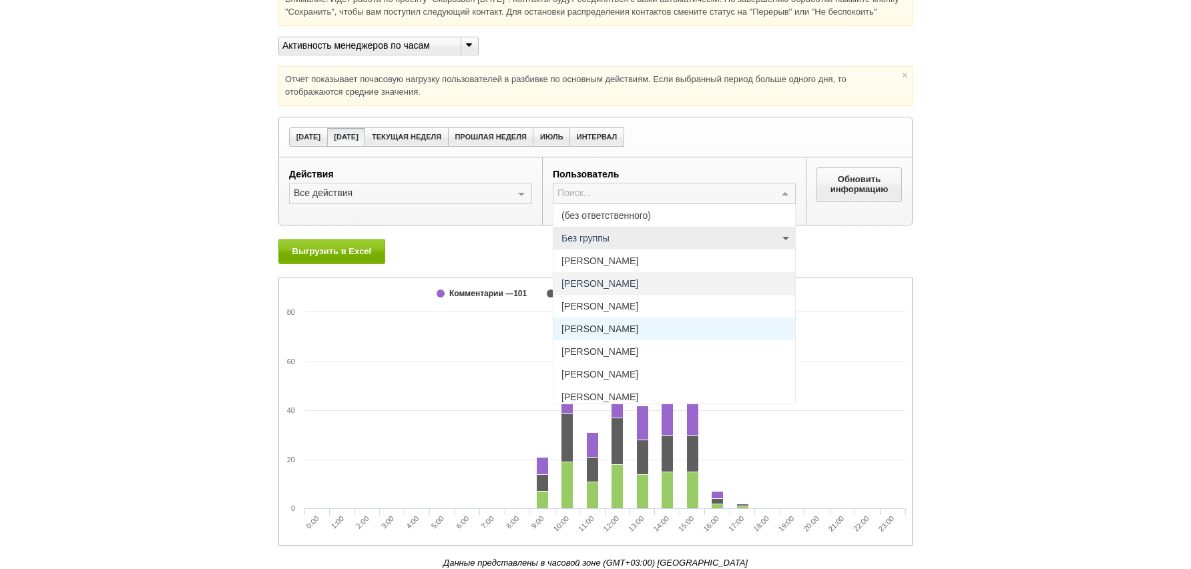
click at [626, 332] on span "[PERSON_NAME]" at bounding box center [599, 328] width 77 height 9
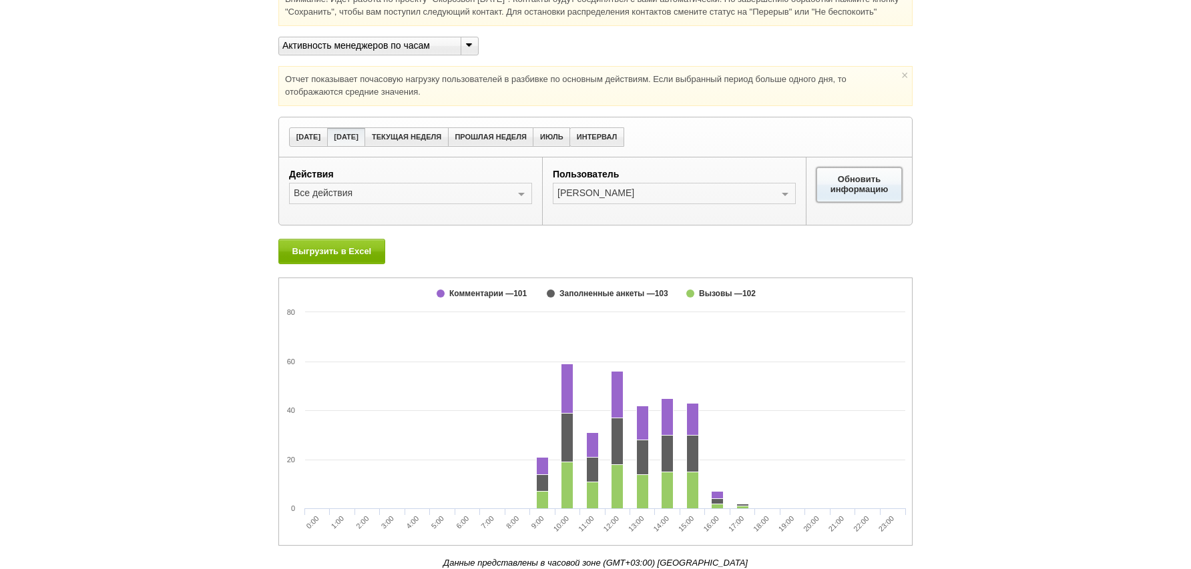
click at [825, 182] on button "Обновить информацию" at bounding box center [858, 185] width 85 height 35
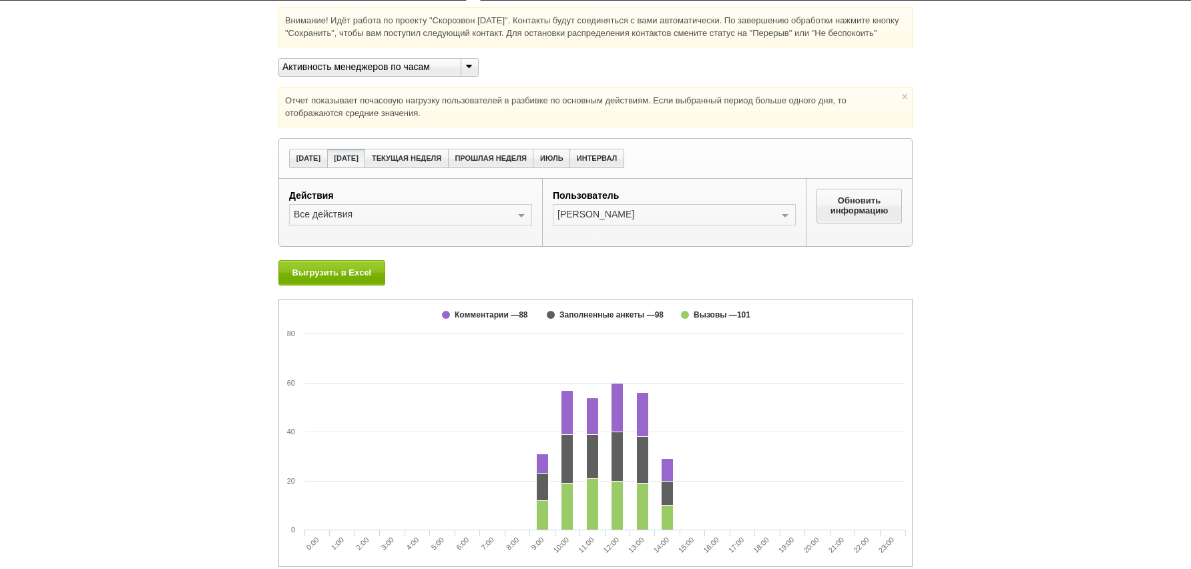
scroll to position [67, 0]
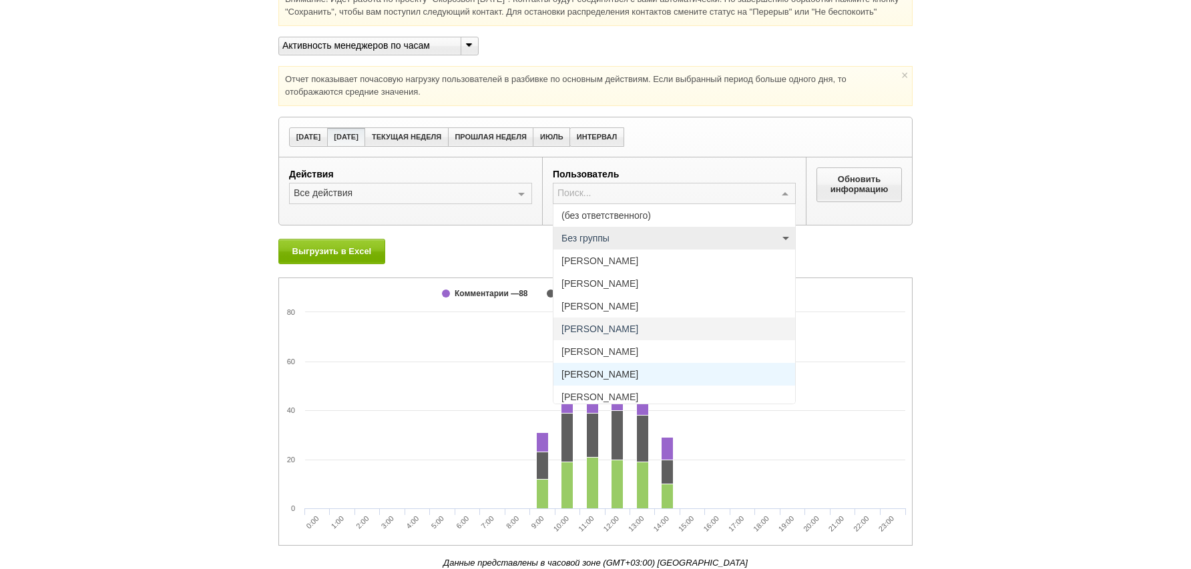
click at [638, 379] on span "[PERSON_NAME]" at bounding box center [599, 374] width 77 height 9
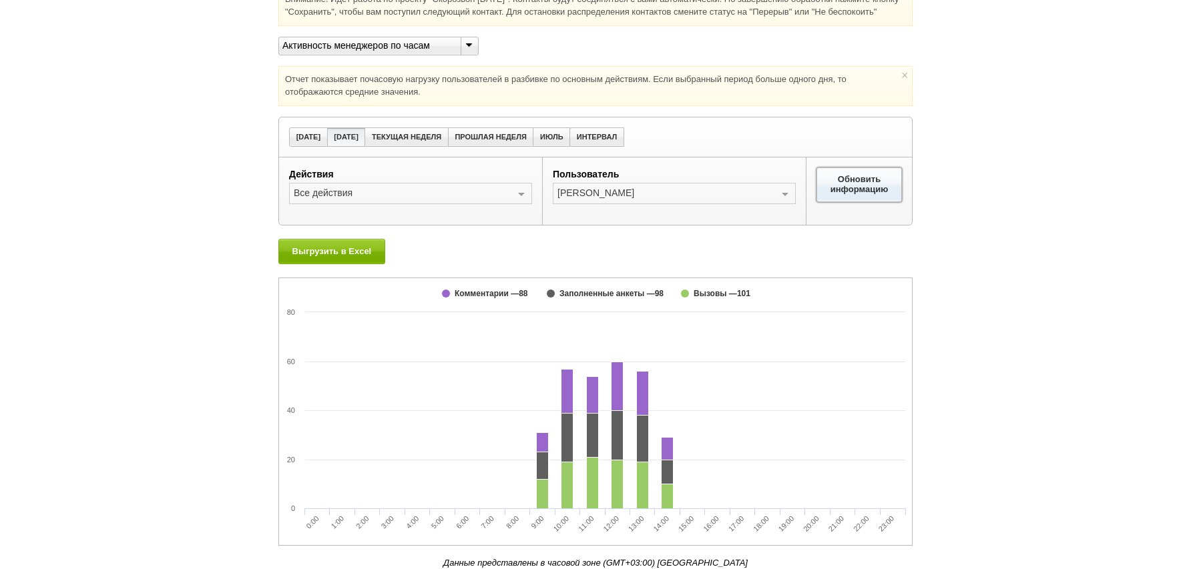
click at [865, 200] on button "Обновить информацию" at bounding box center [858, 185] width 85 height 35
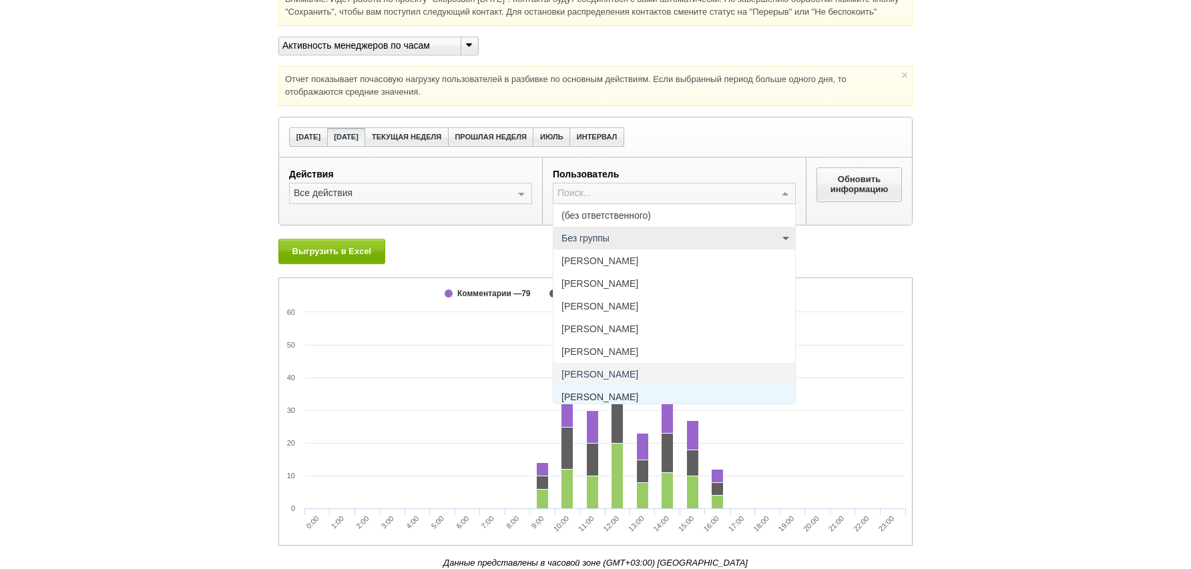
click at [638, 402] on span "[PERSON_NAME]" at bounding box center [599, 397] width 77 height 9
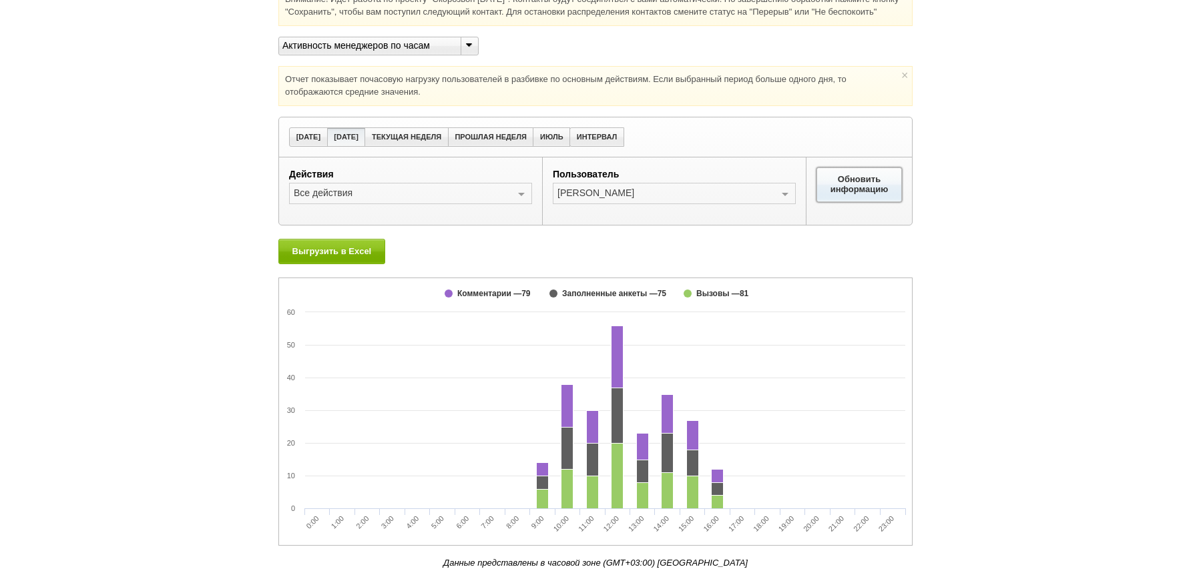
click at [853, 198] on button "Обновить информацию" at bounding box center [858, 185] width 85 height 35
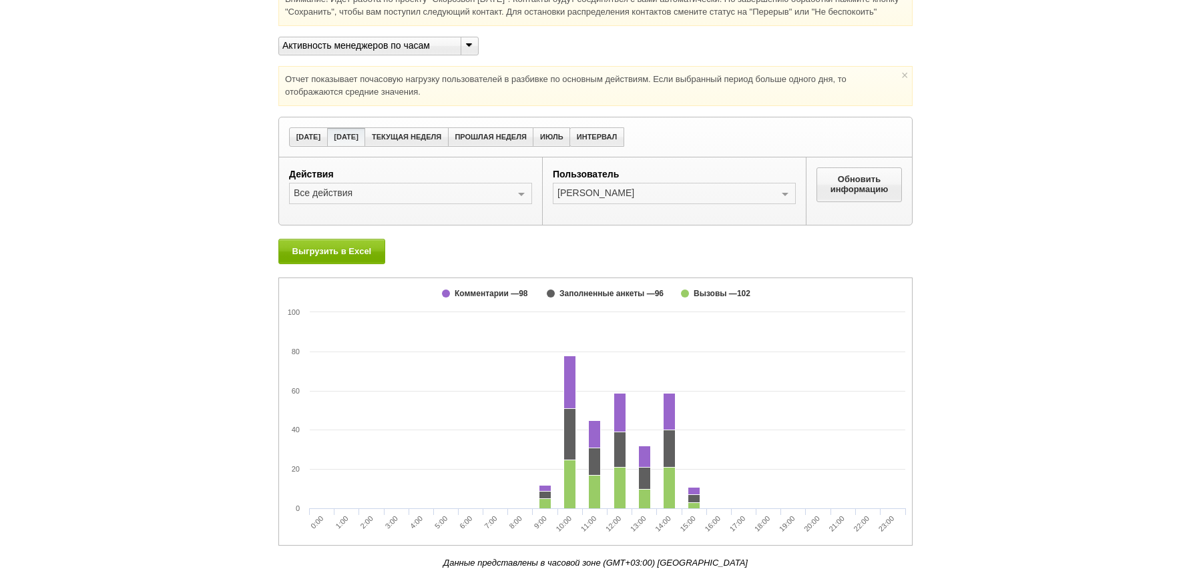
scroll to position [0, 0]
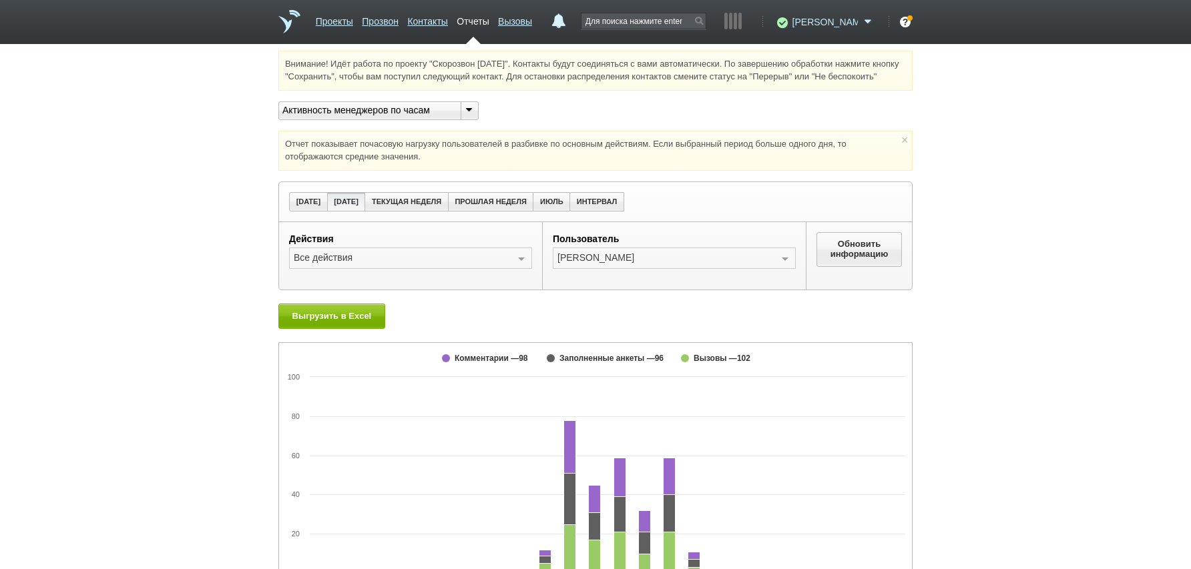
click at [865, 23] on span at bounding box center [868, 21] width 16 height 13
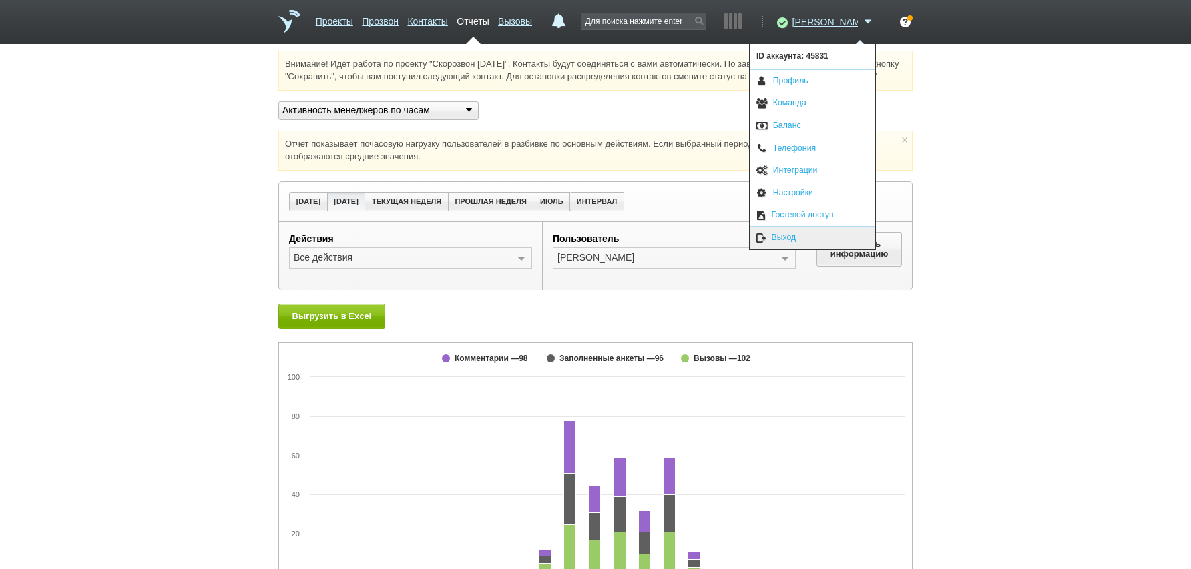
click at [813, 236] on link "Выход" at bounding box center [812, 238] width 124 height 22
